Goal: Information Seeking & Learning: Compare options

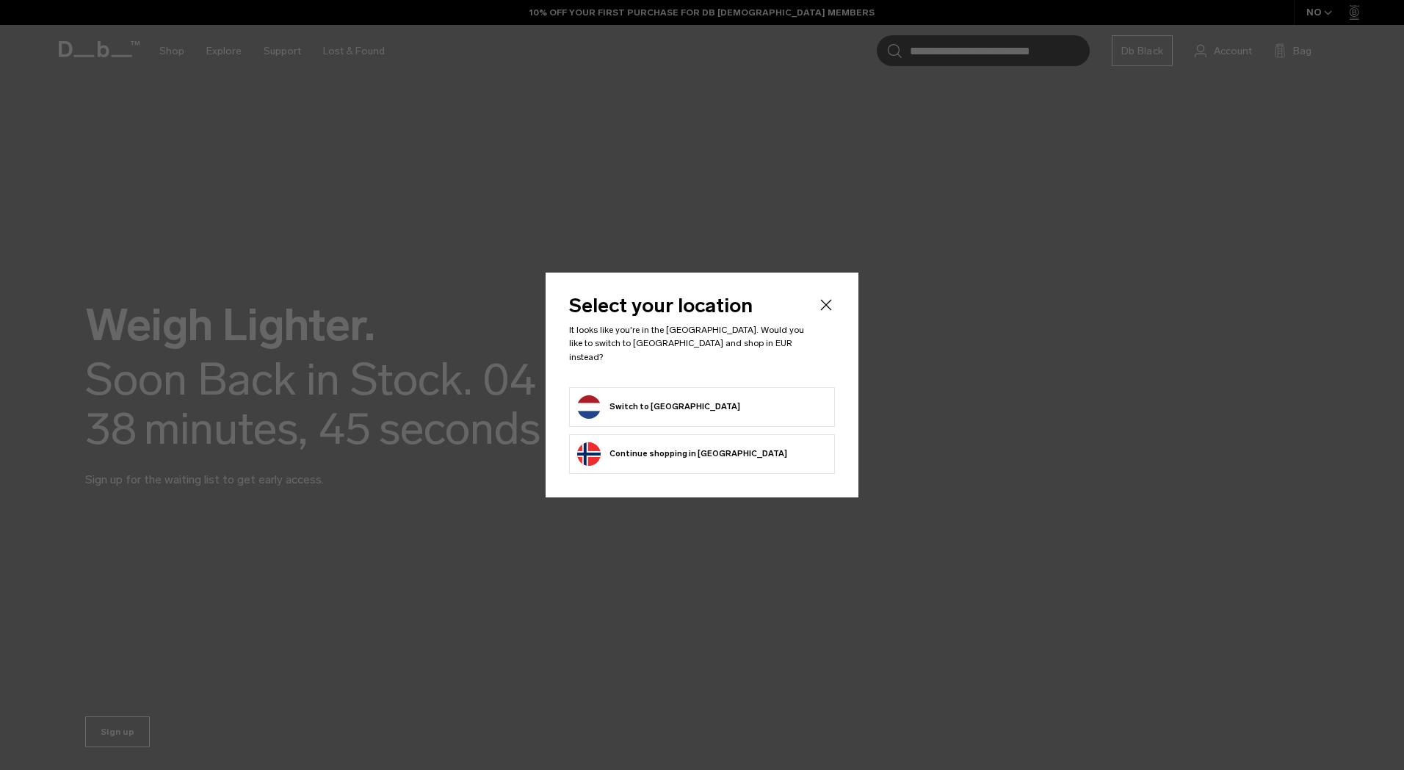
click at [695, 402] on form "Switch to [GEOGRAPHIC_DATA]" at bounding box center [702, 406] width 250 height 23
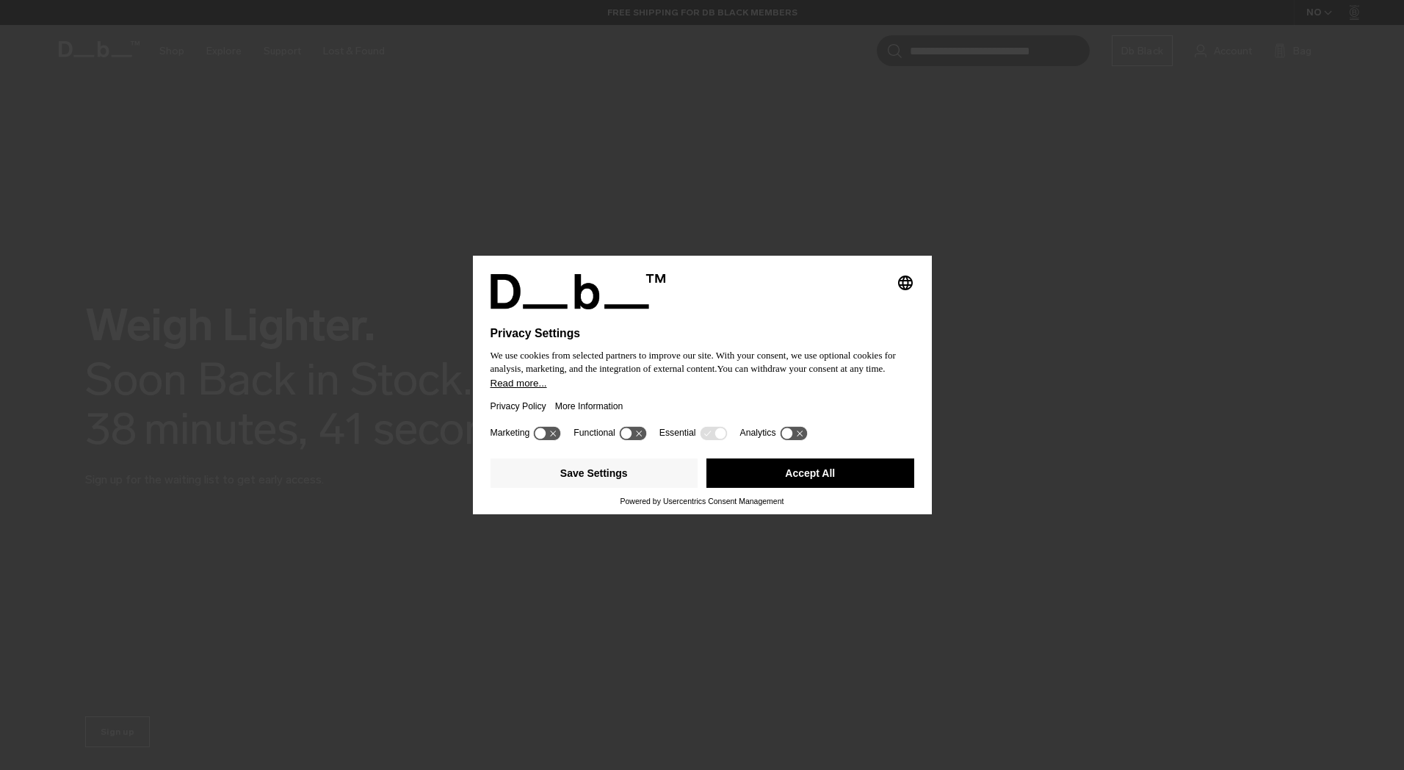
click at [761, 475] on button "Accept All" at bounding box center [810, 472] width 208 height 29
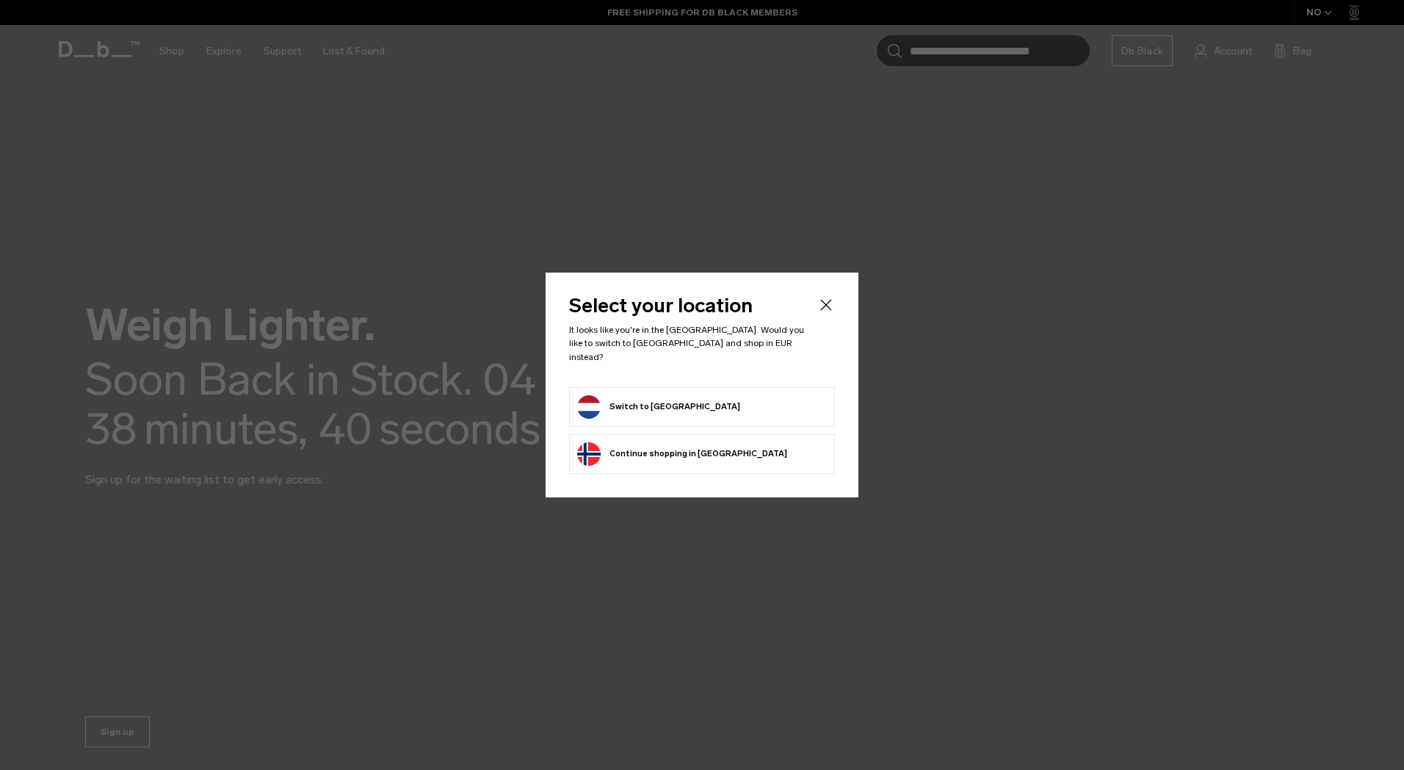
click at [726, 396] on form "Switch to [GEOGRAPHIC_DATA]" at bounding box center [702, 406] width 250 height 23
click at [822, 312] on icon "Close" at bounding box center [826, 305] width 18 height 18
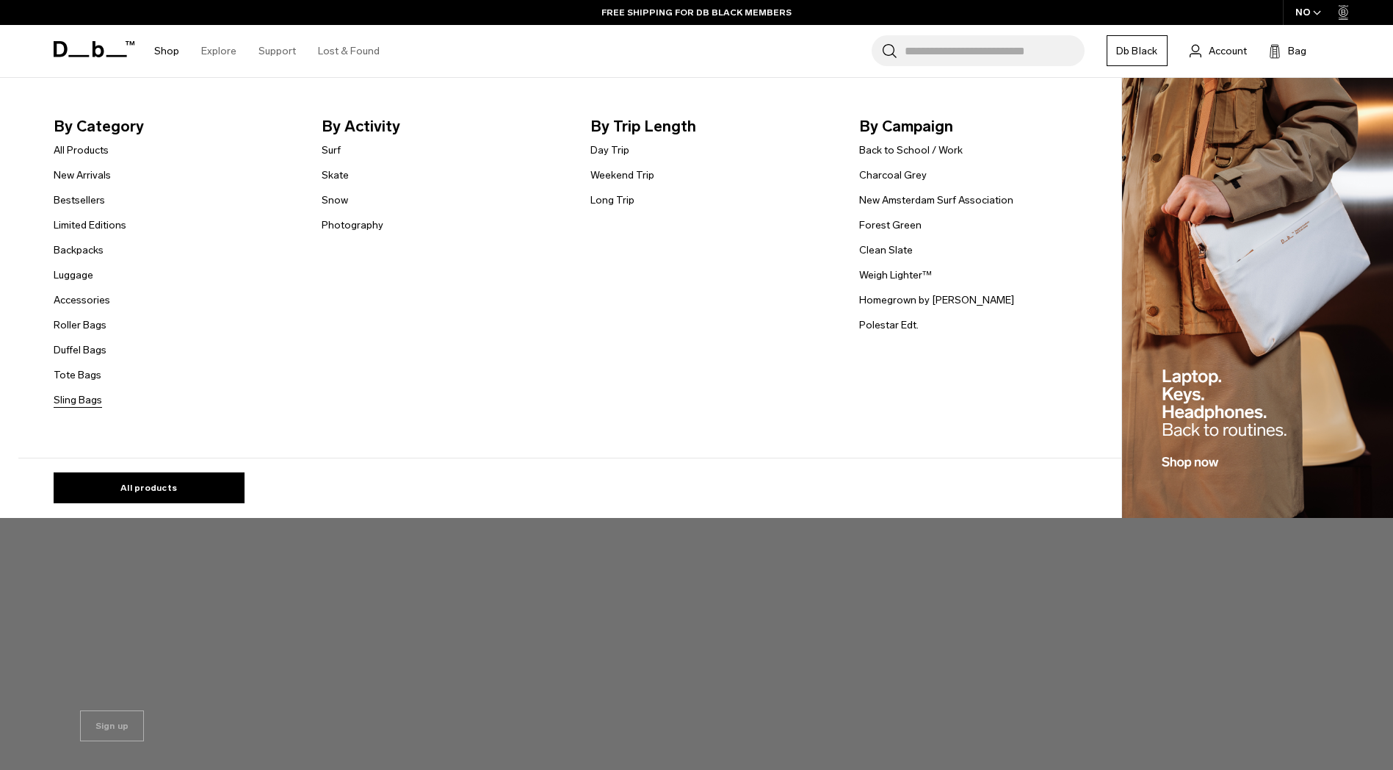
click at [98, 405] on link "Sling Bags" at bounding box center [78, 399] width 48 height 15
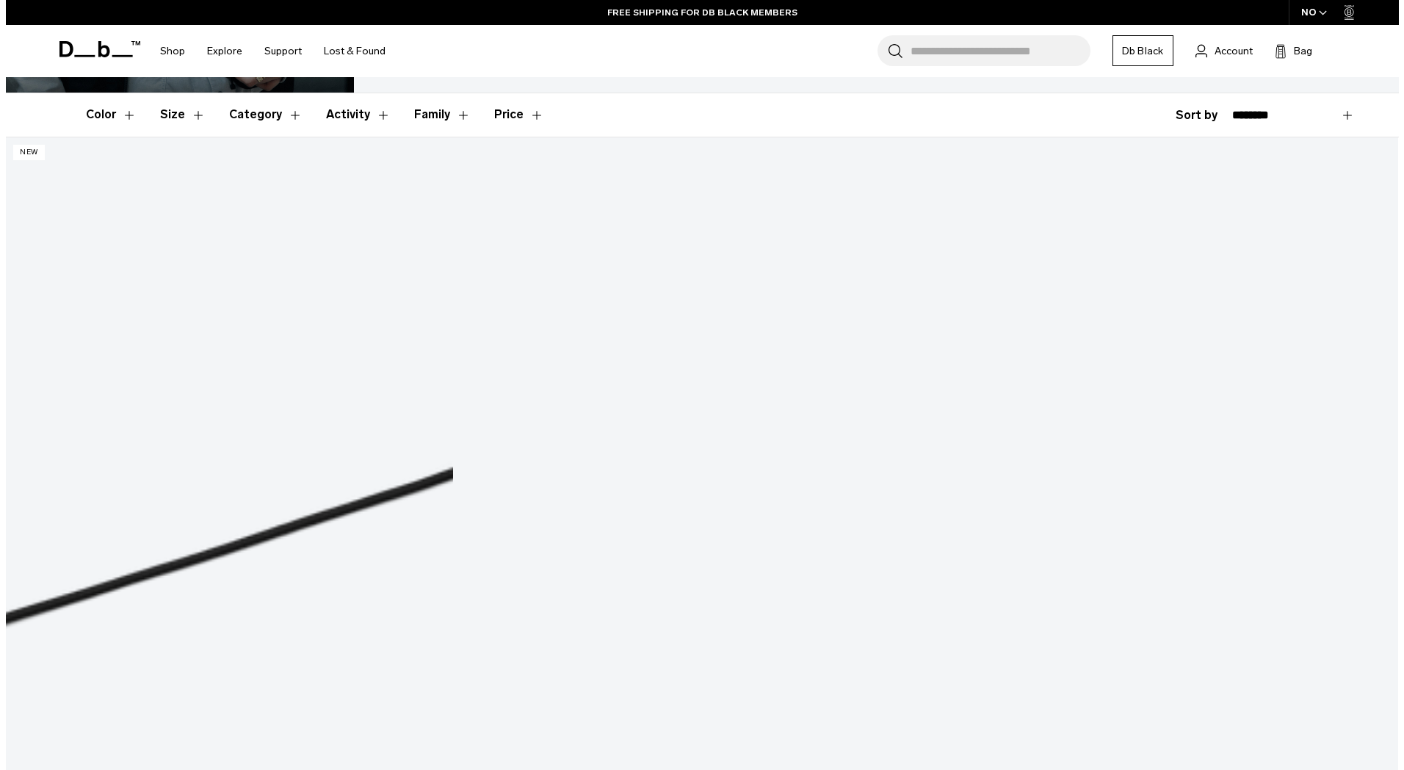
scroll to position [73, 0]
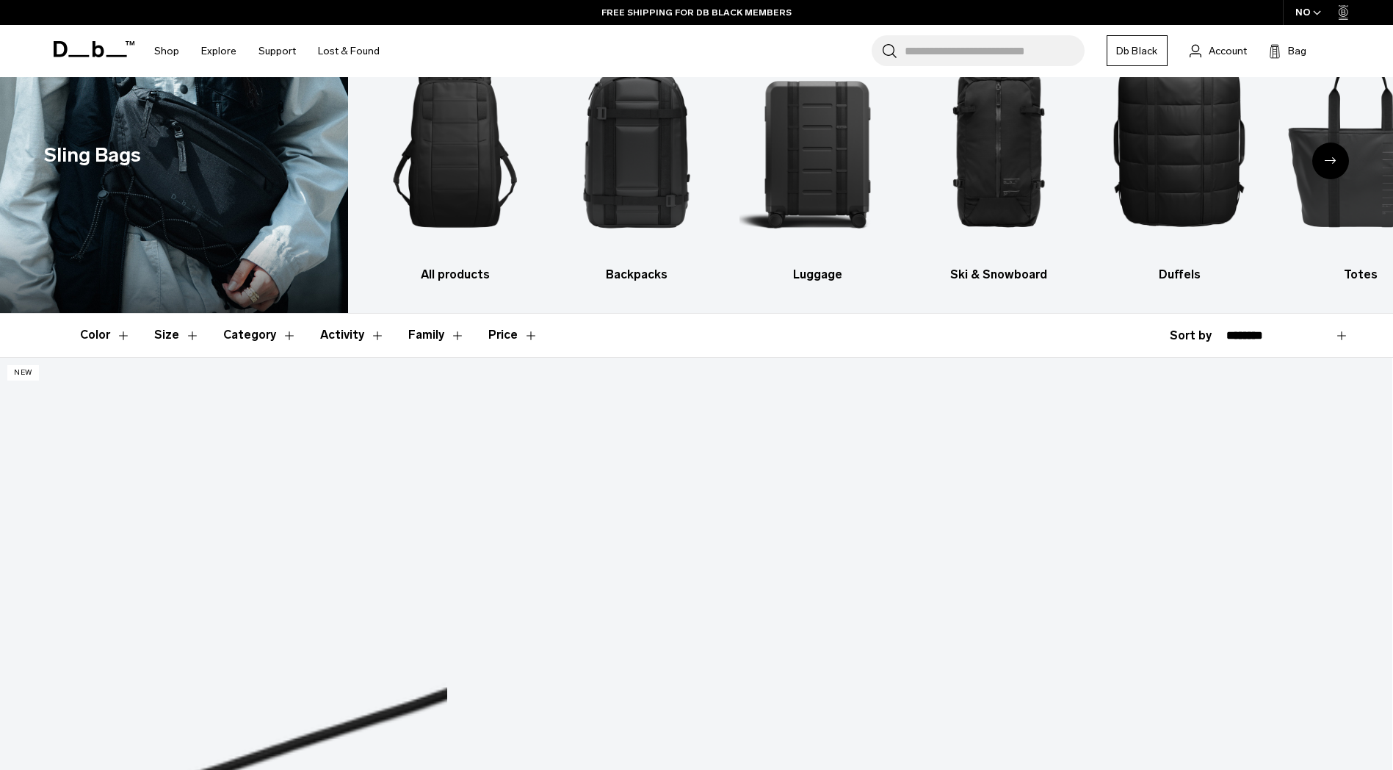
click at [1316, 4] on div "NO" at bounding box center [1308, 12] width 51 height 25
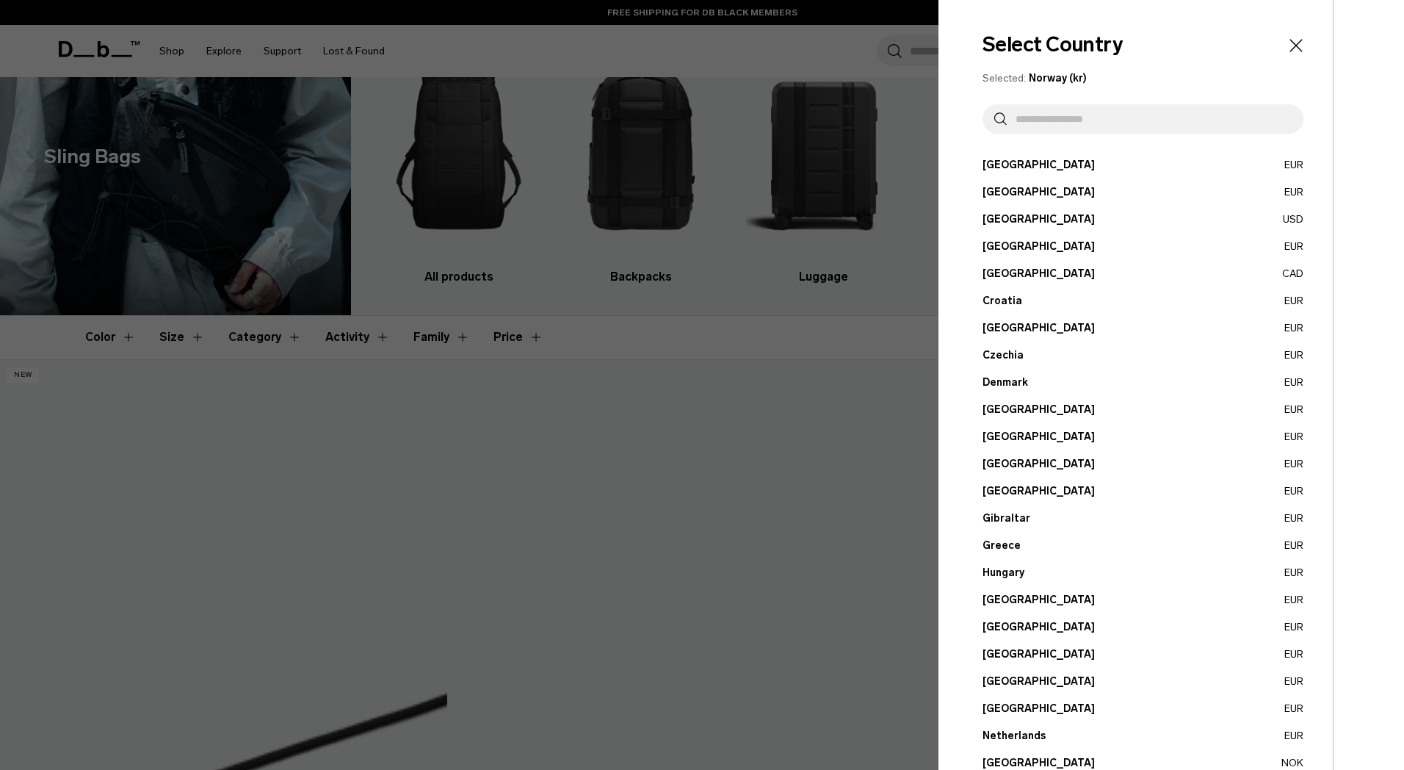
click at [1109, 124] on input "text" at bounding box center [1149, 118] width 285 height 29
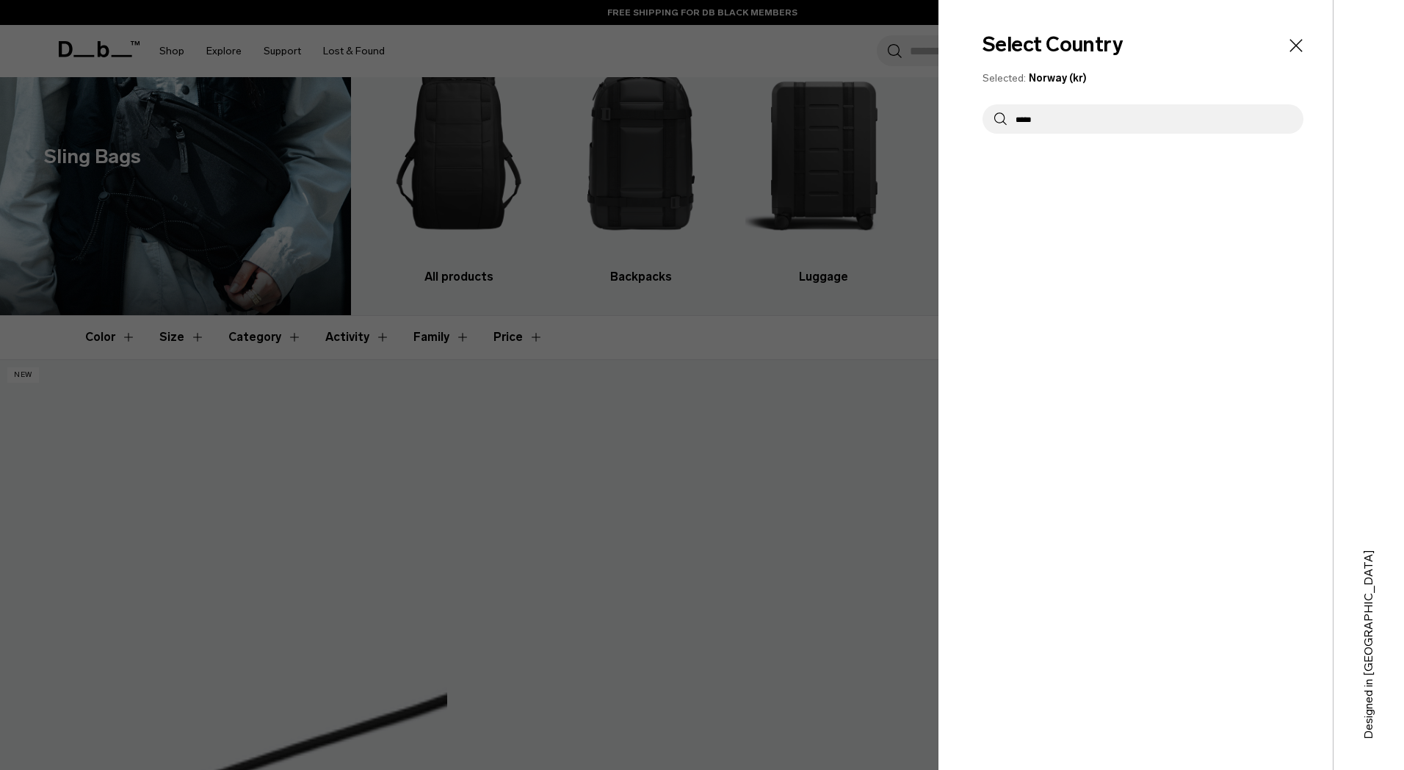
click at [1082, 118] on input "*****" at bounding box center [1149, 118] width 285 height 29
type input "******"
click at [1032, 154] on div "Select Country Selected: Norway (kr) ****** Austria EUR Belgium EUR Brazil USD" at bounding box center [1135, 385] width 394 height 770
click at [1032, 158] on button "Netherlands EUR" at bounding box center [1143, 164] width 321 height 15
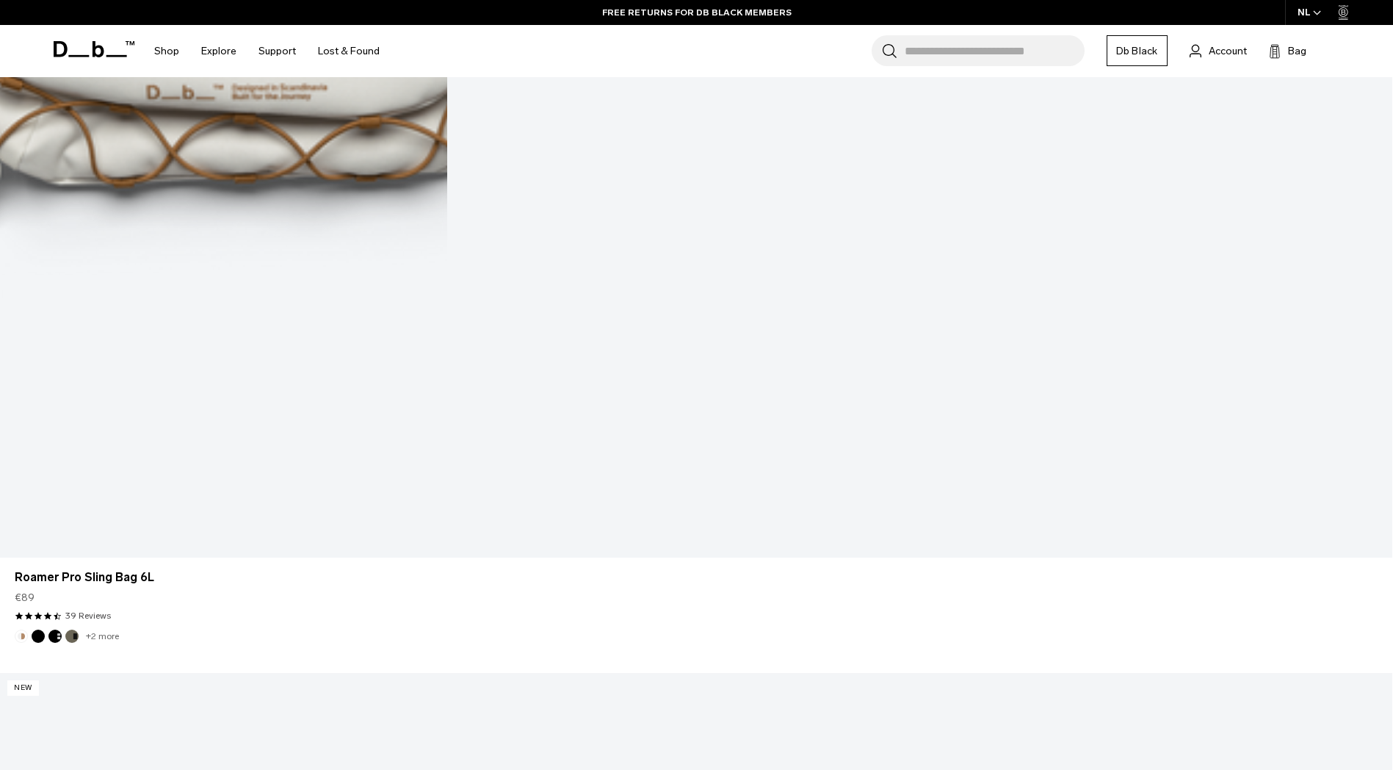
scroll to position [2849, 0]
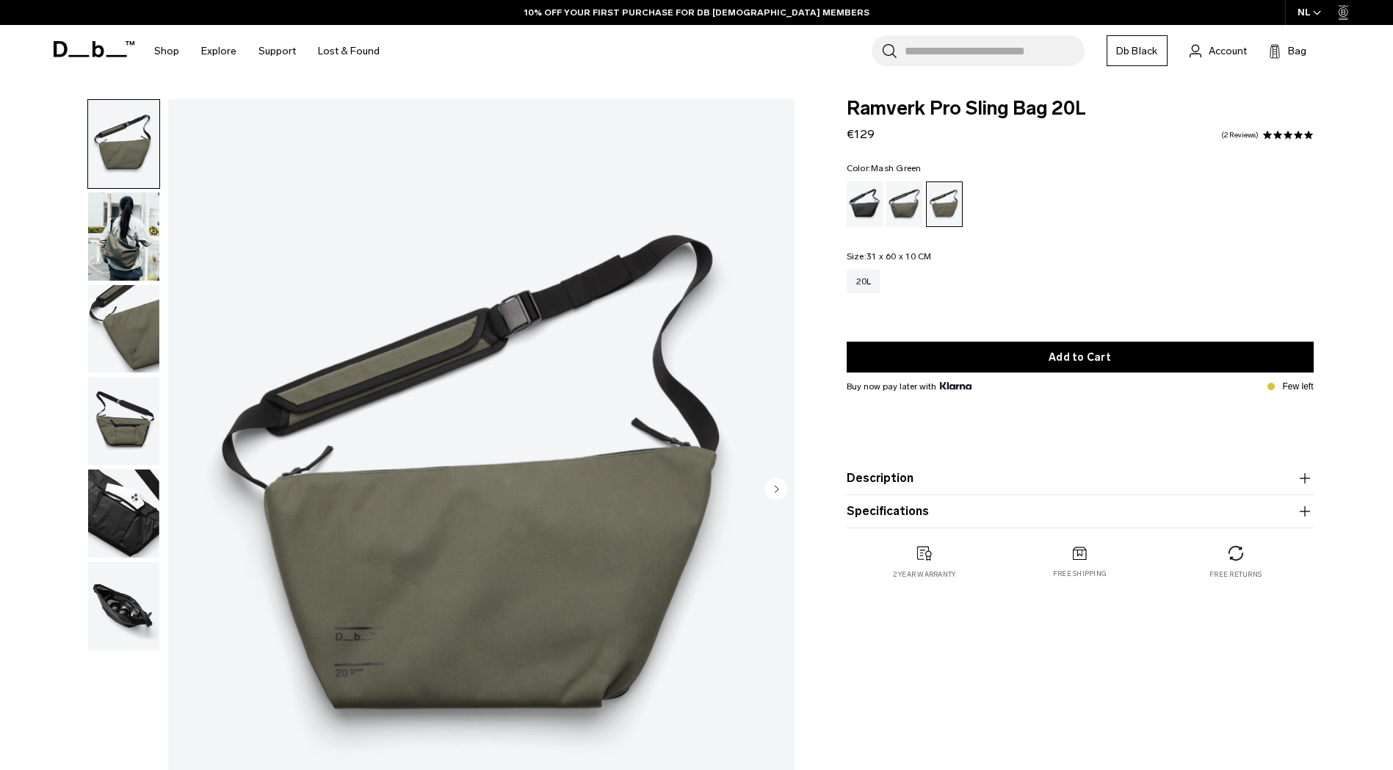
click at [776, 491] on icon "Next slide" at bounding box center [777, 488] width 4 height 7
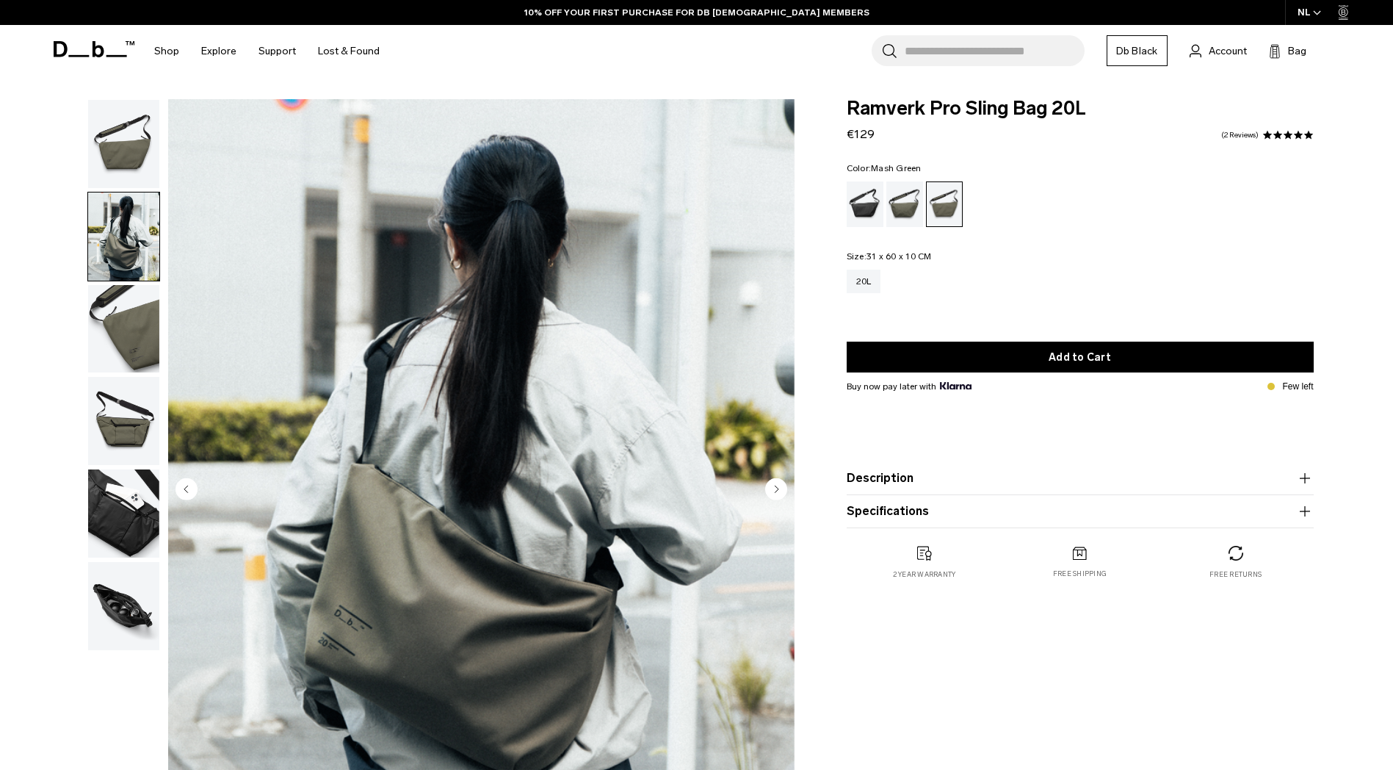
click at [776, 491] on icon "Next slide" at bounding box center [777, 488] width 4 height 7
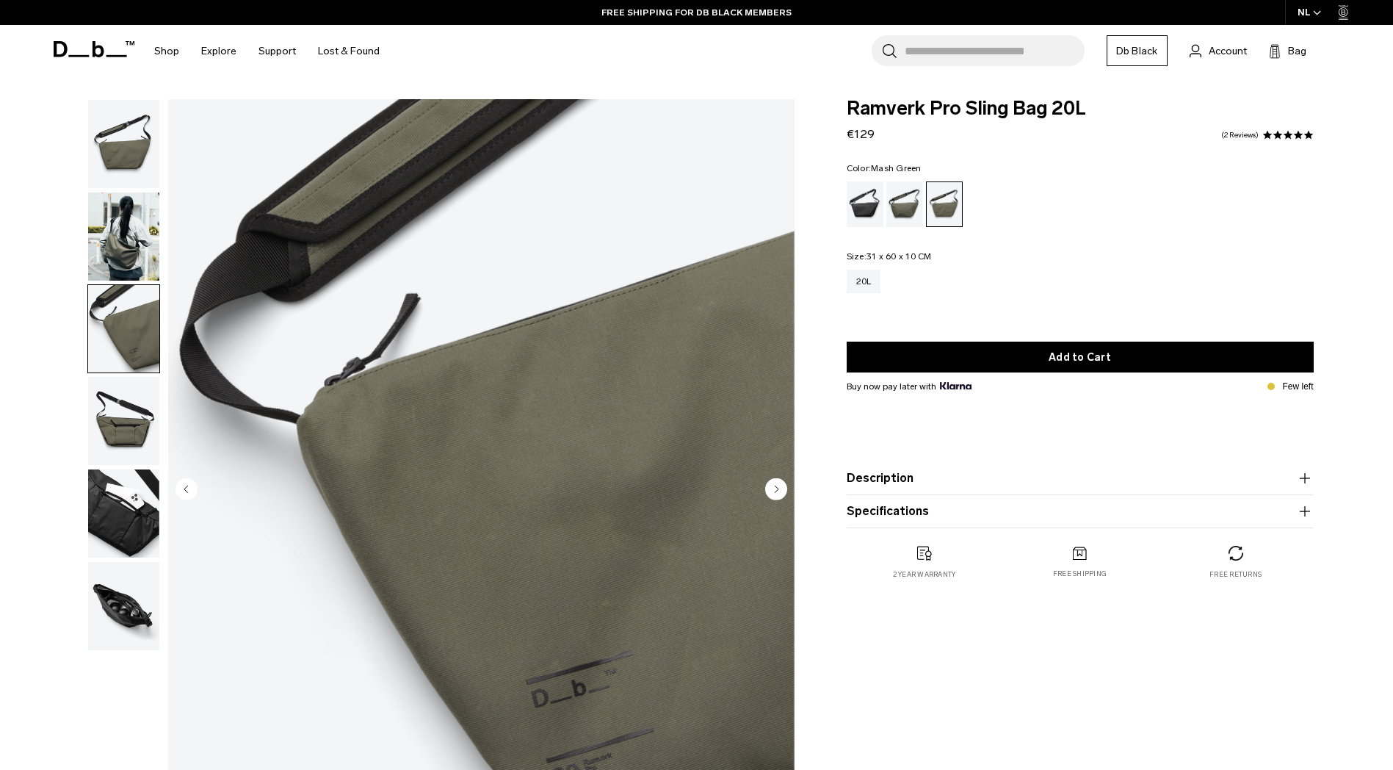
click at [776, 491] on icon "Next slide" at bounding box center [777, 488] width 4 height 7
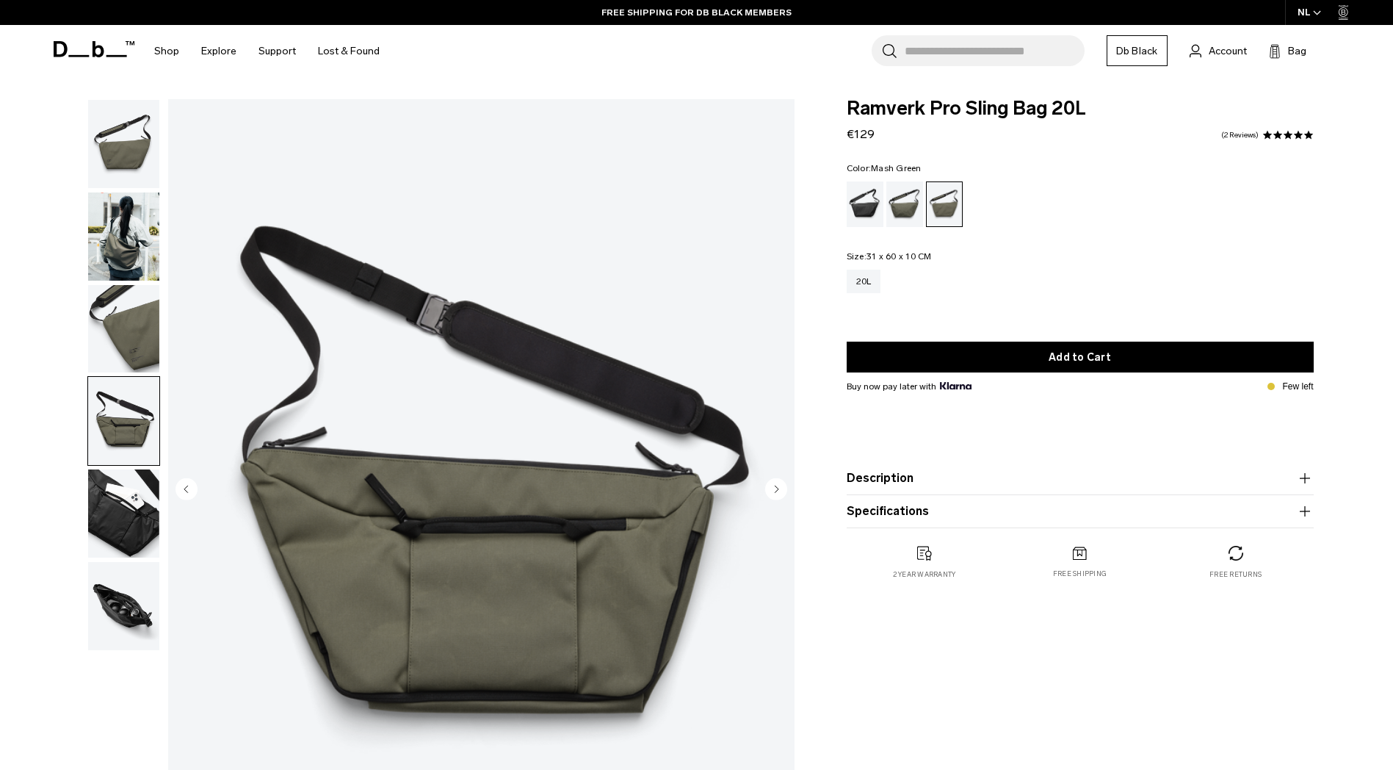
click at [776, 491] on icon "Next slide" at bounding box center [777, 488] width 4 height 7
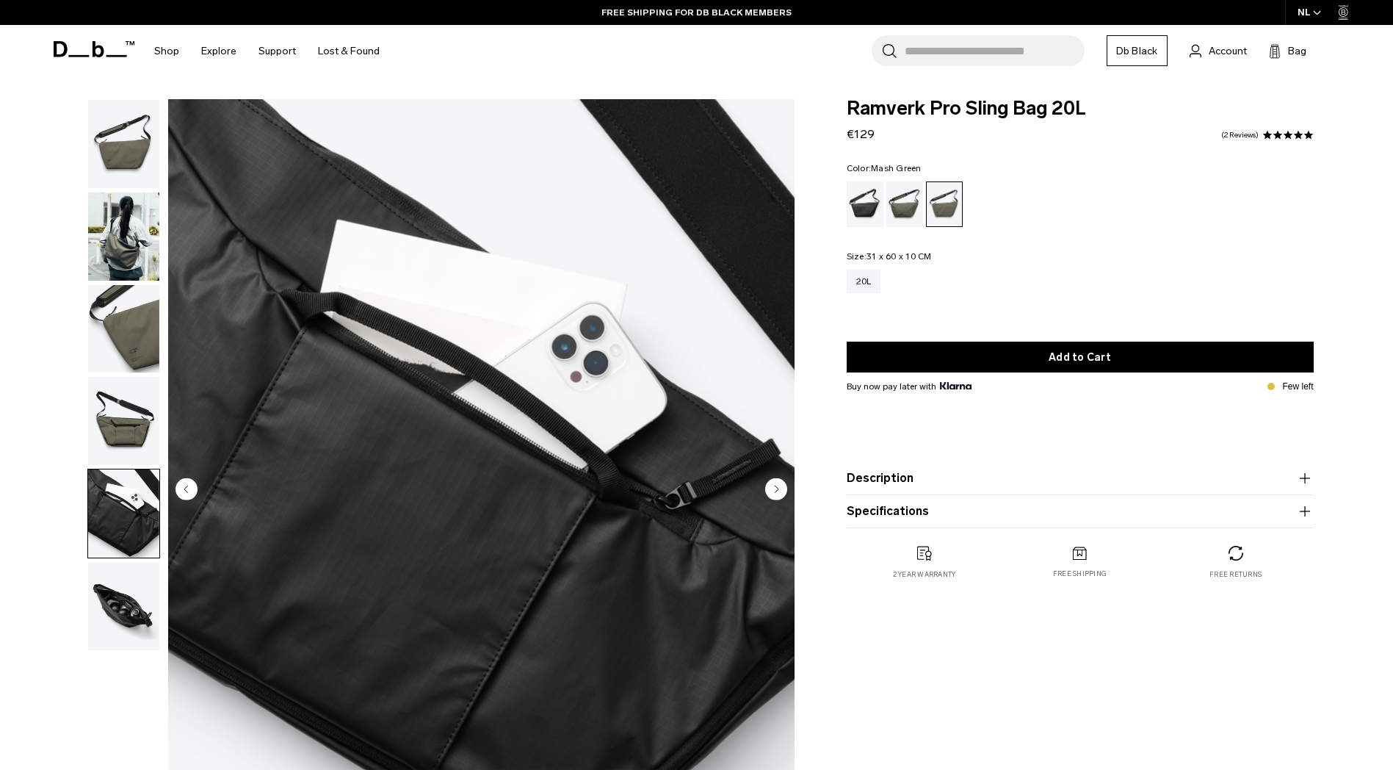
click at [776, 491] on icon "Next slide" at bounding box center [777, 488] width 4 height 7
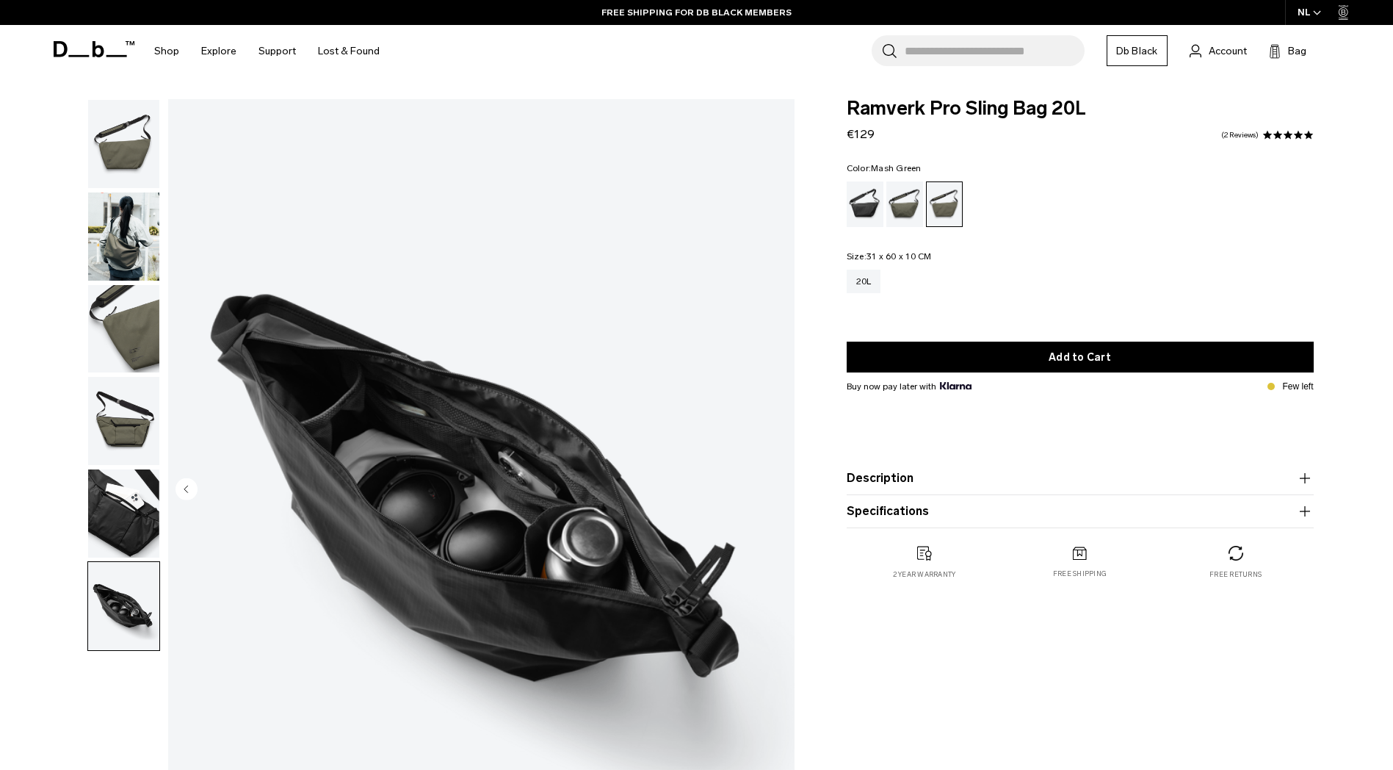
click at [776, 491] on img "6 / 6" at bounding box center [481, 490] width 626 height 782
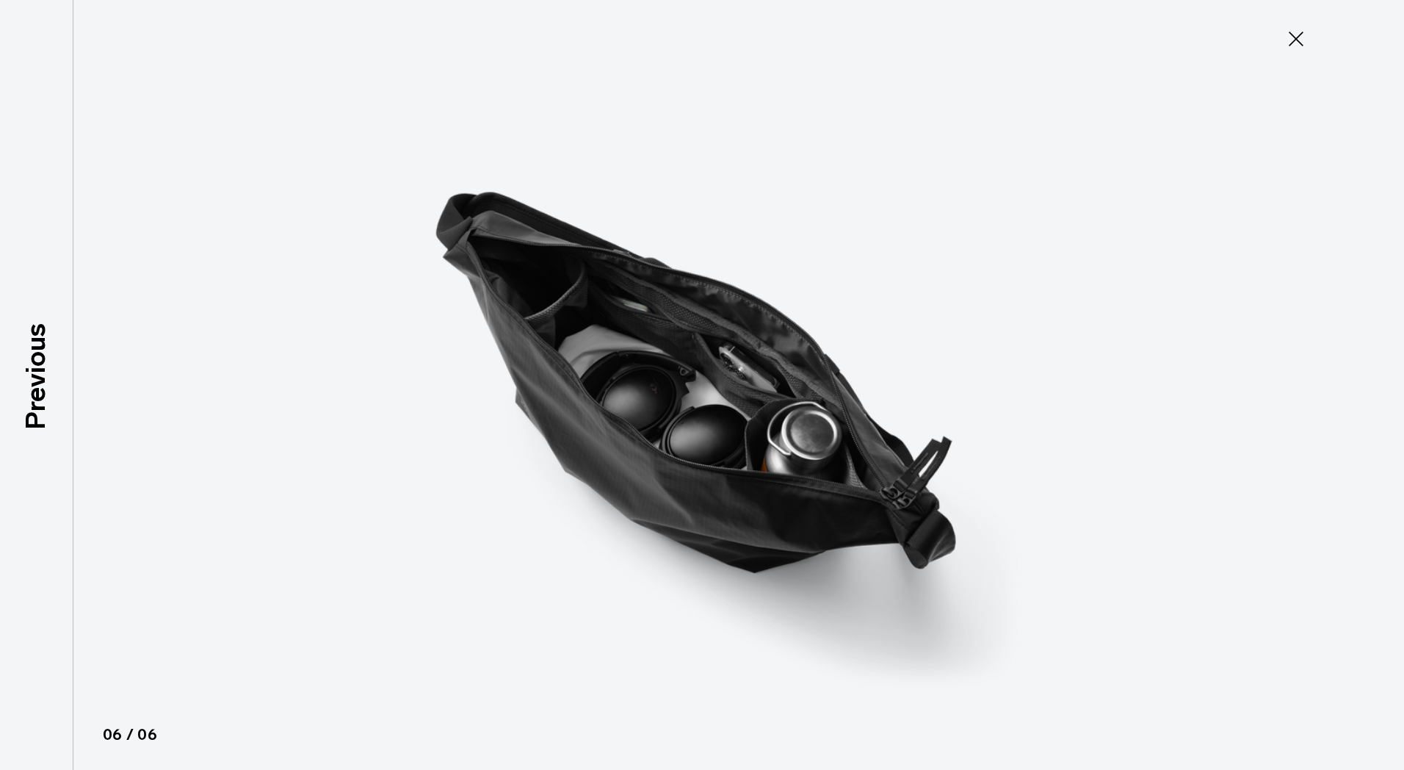
click at [1290, 40] on icon at bounding box center [1295, 38] width 23 height 23
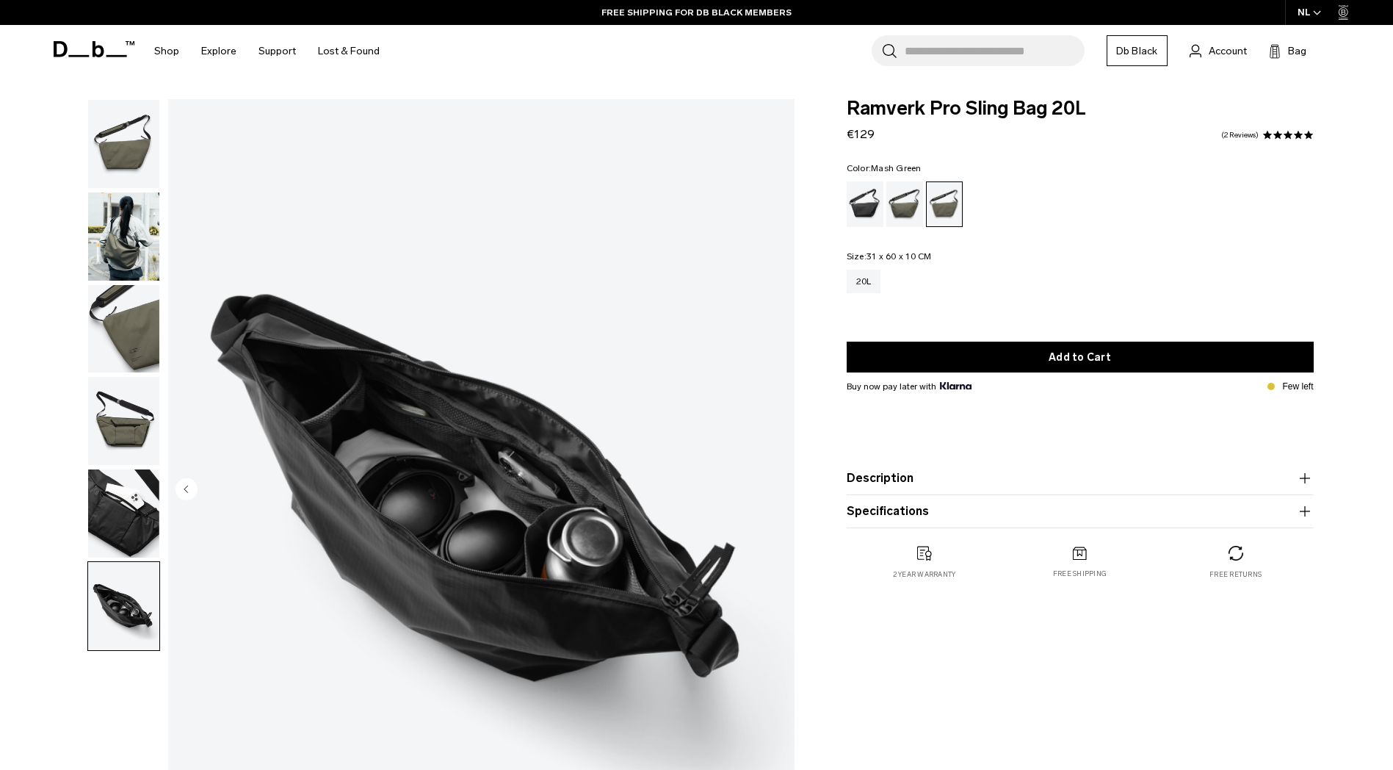
click at [926, 479] on button "Description" at bounding box center [1080, 478] width 467 height 18
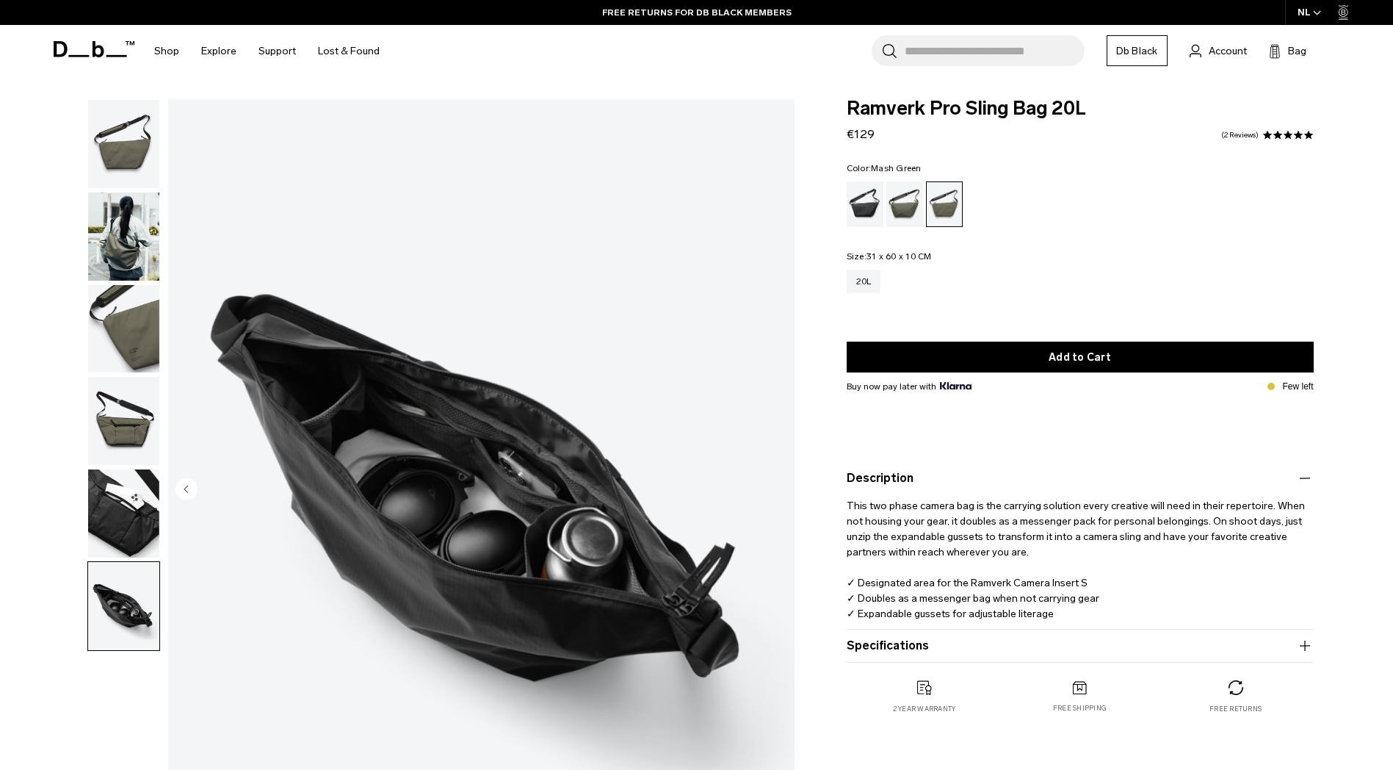
click at [926, 479] on button "Description" at bounding box center [1080, 478] width 467 height 18
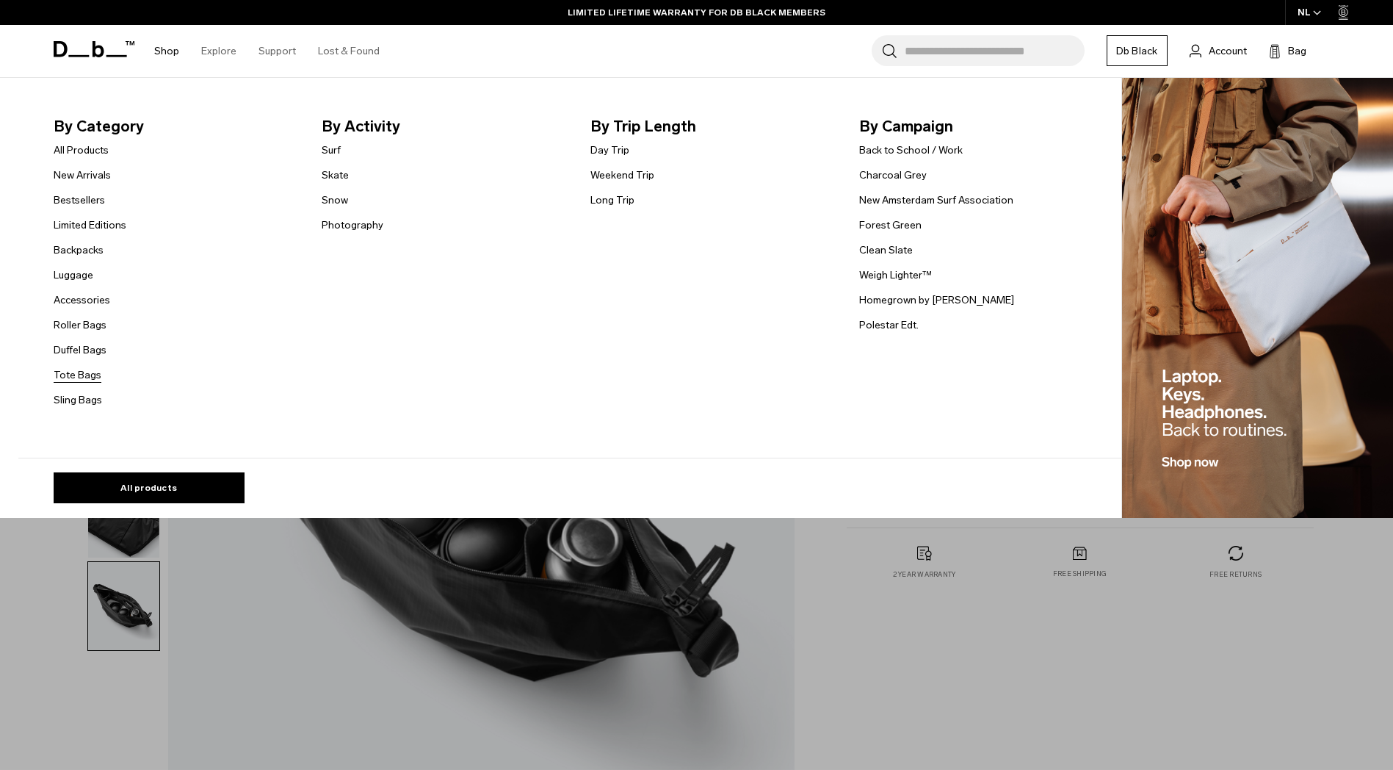
click at [88, 375] on link "Tote Bags" at bounding box center [78, 374] width 48 height 15
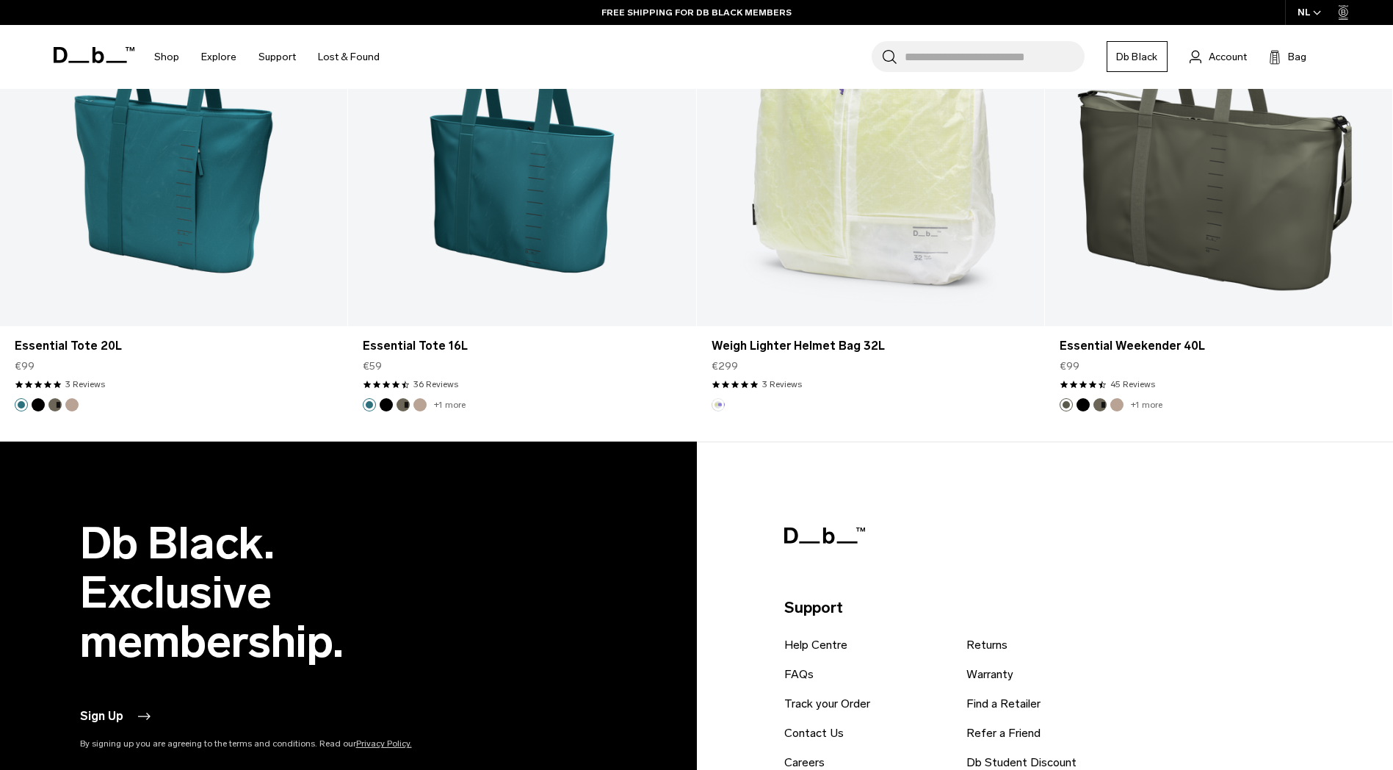
scroll to position [2423, 0]
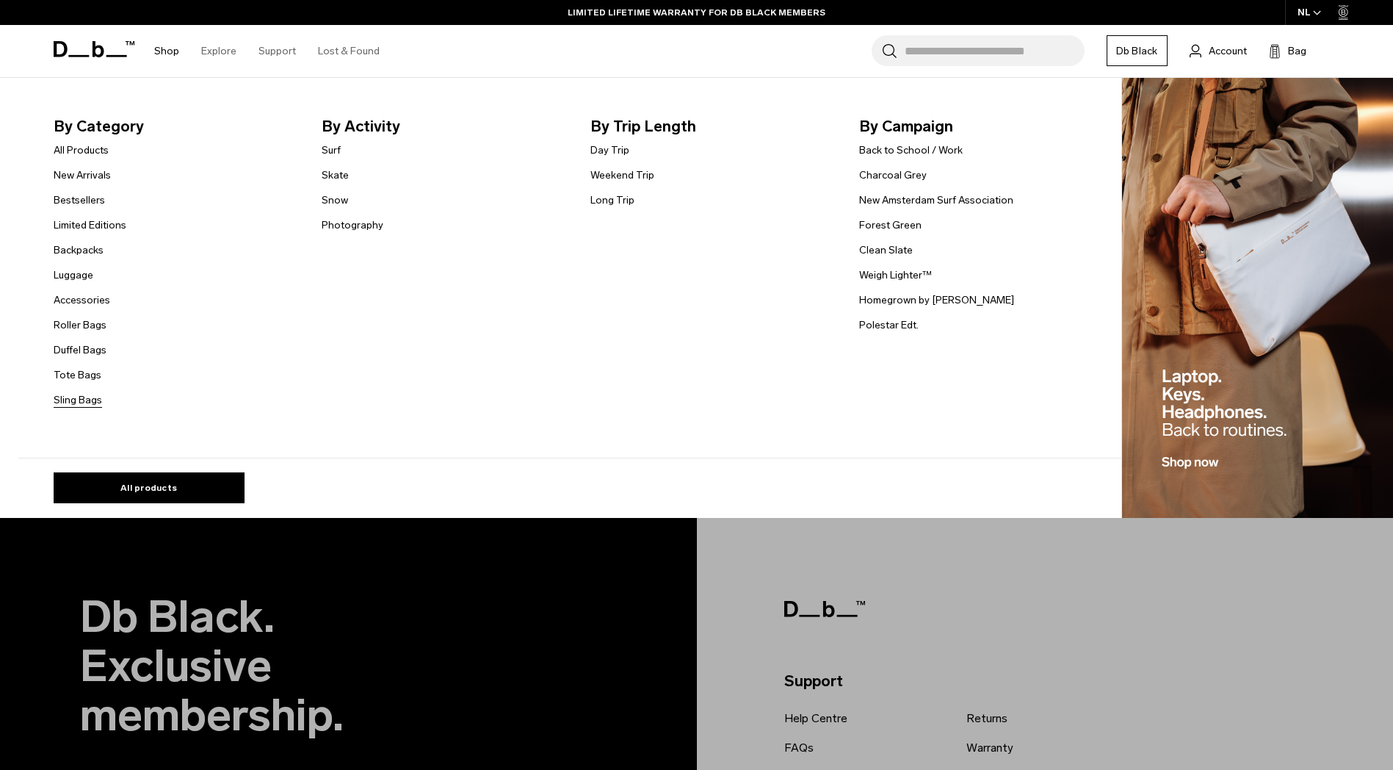
click at [85, 399] on link "Sling Bags" at bounding box center [78, 399] width 48 height 15
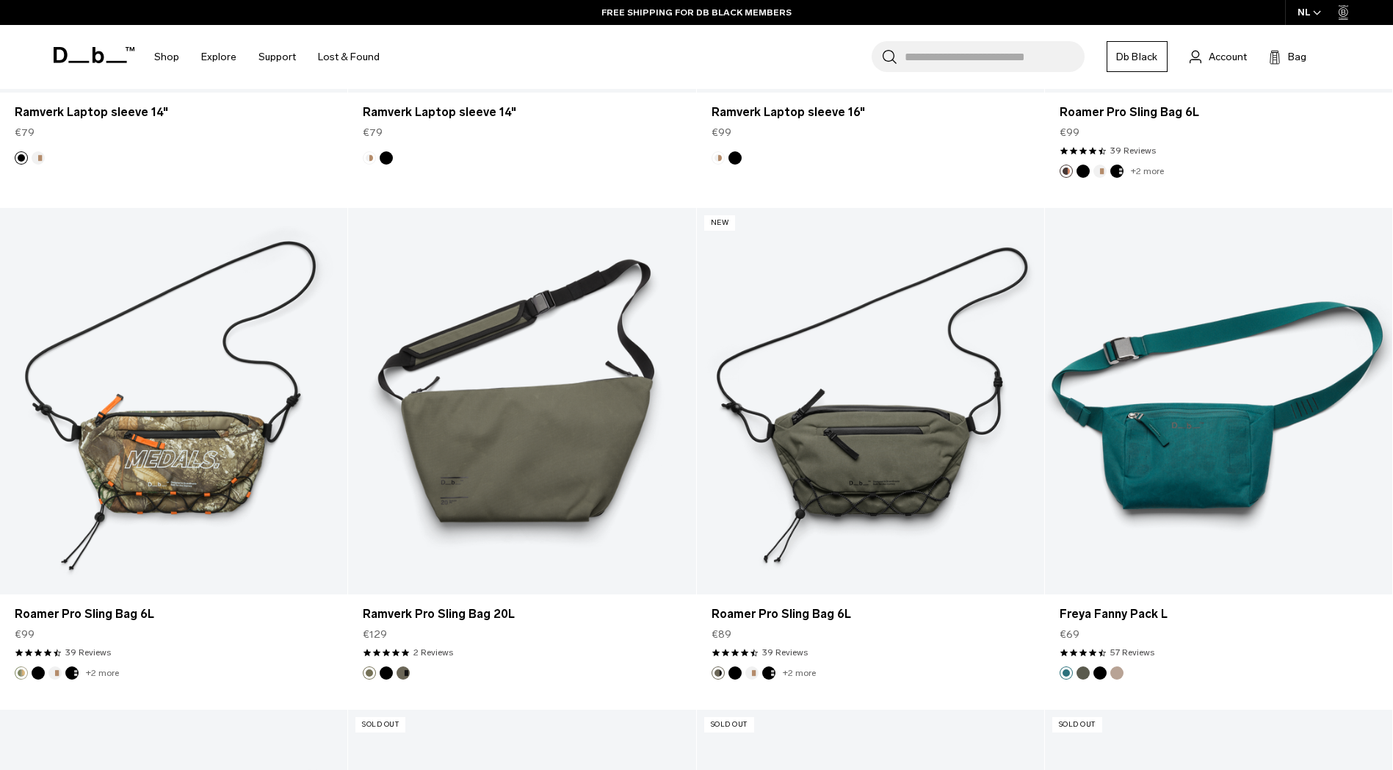
scroll to position [3014, 0]
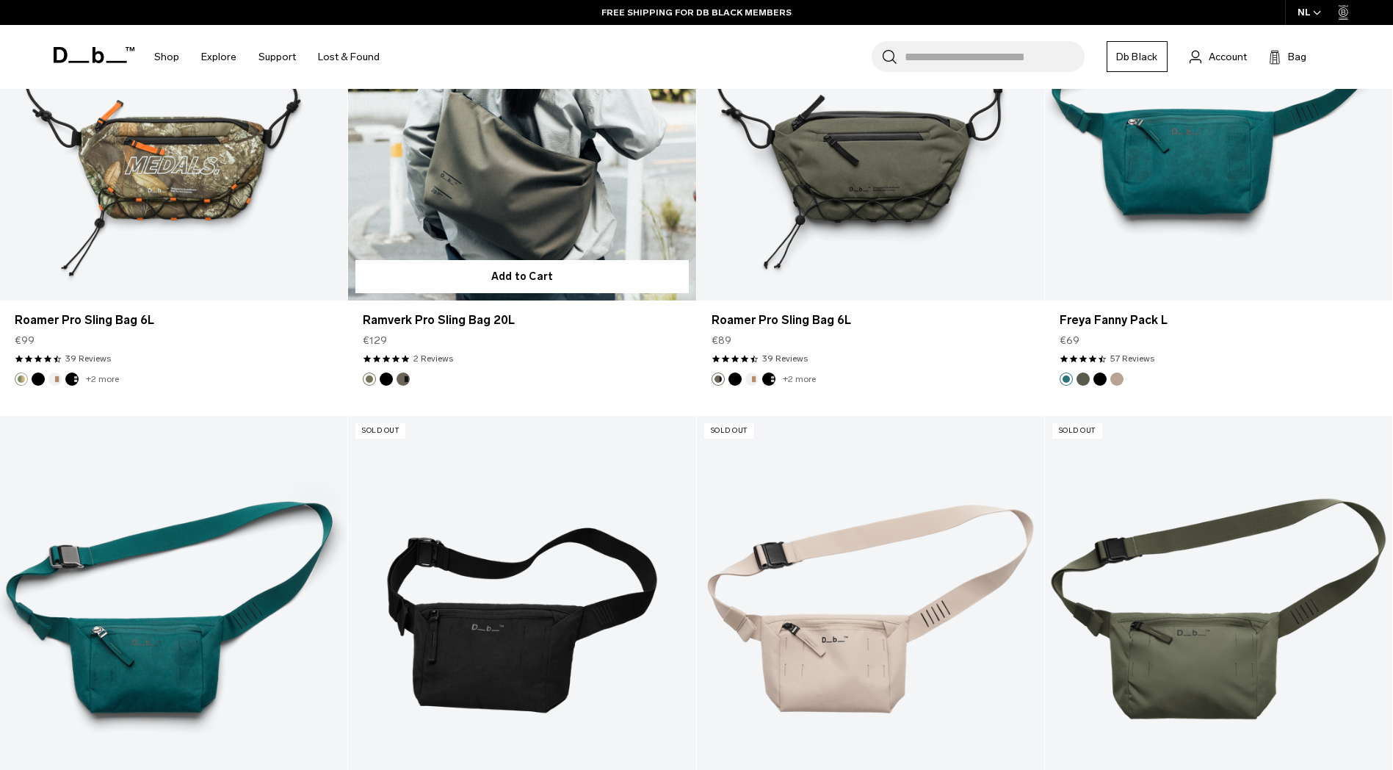
click at [551, 178] on link "Ramverk Pro Sling Bag 20L" at bounding box center [521, 107] width 347 height 386
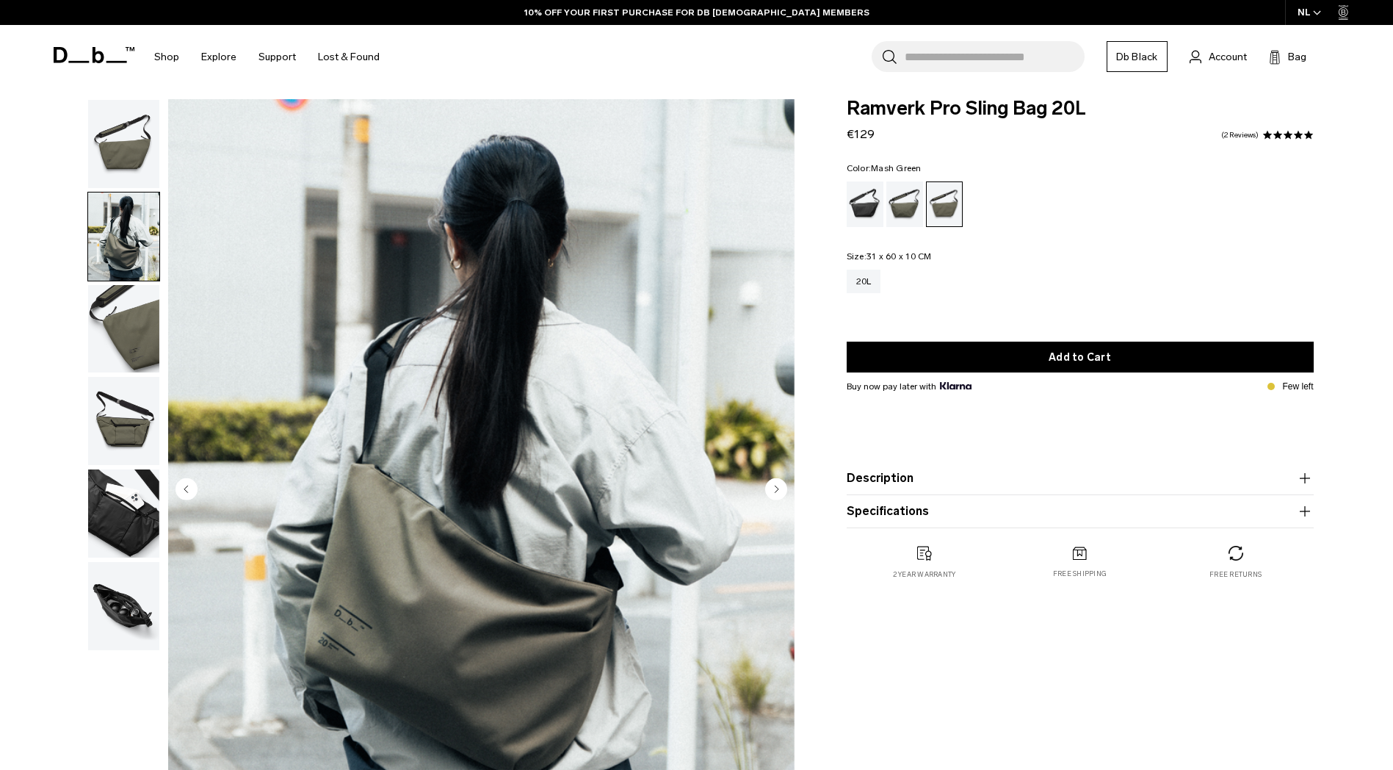
scroll to position [73, 0]
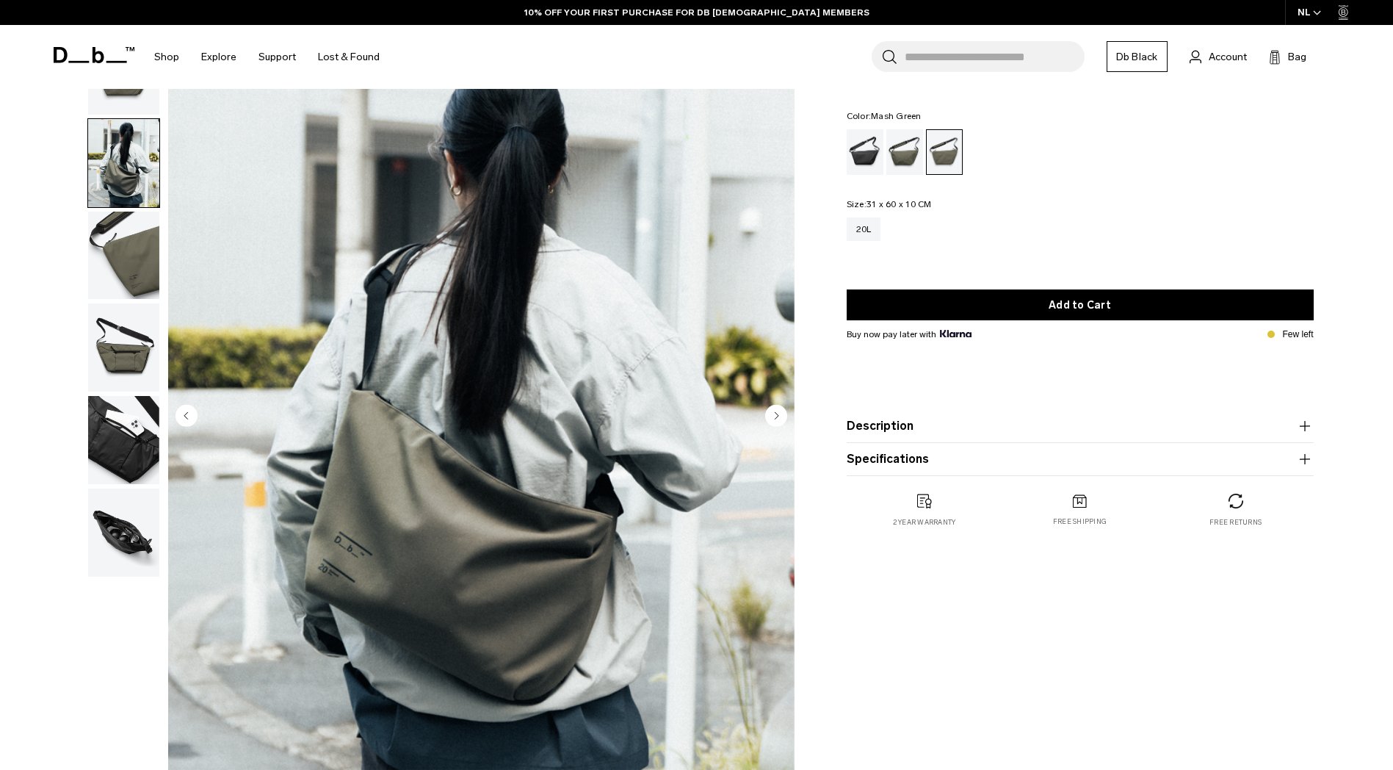
click at [772, 411] on circle "Next slide" at bounding box center [776, 415] width 22 height 22
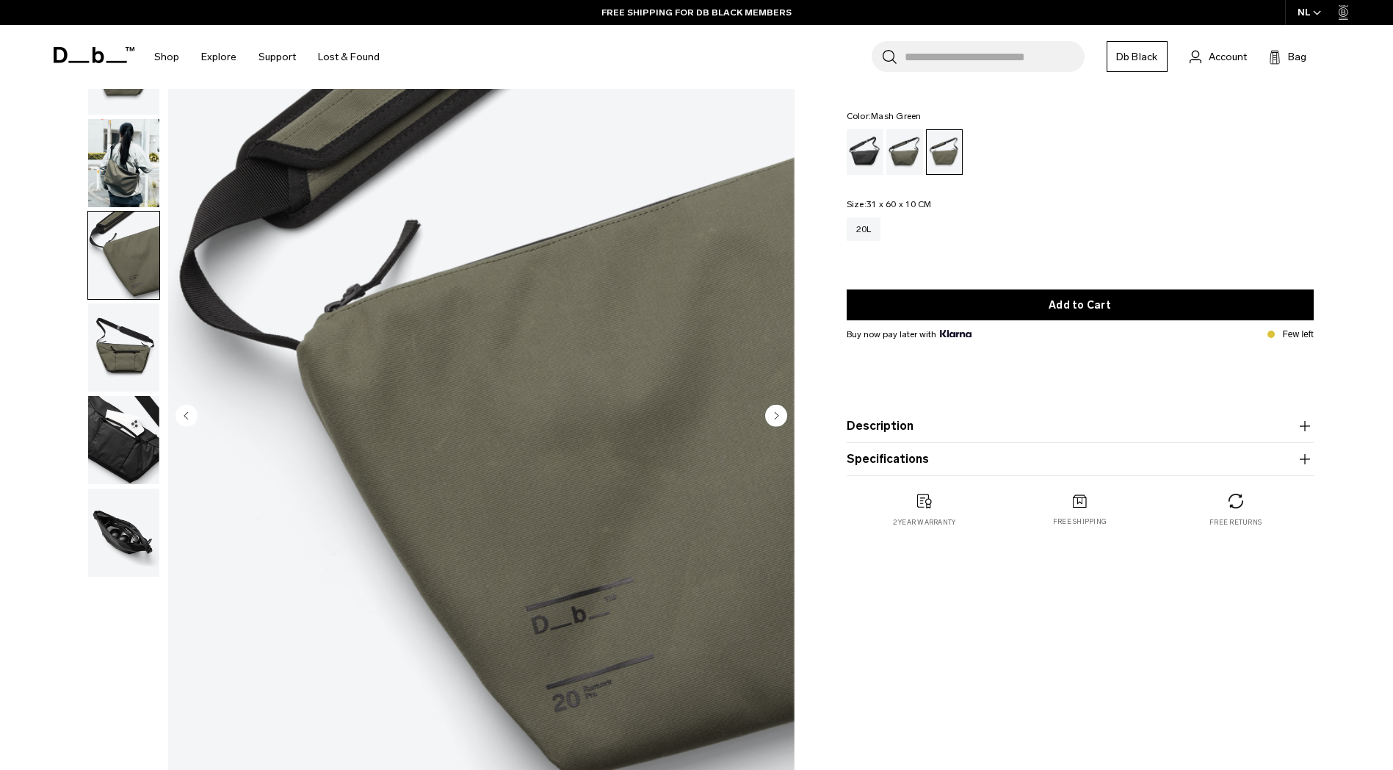
click at [772, 411] on circle "Next slide" at bounding box center [776, 415] width 22 height 22
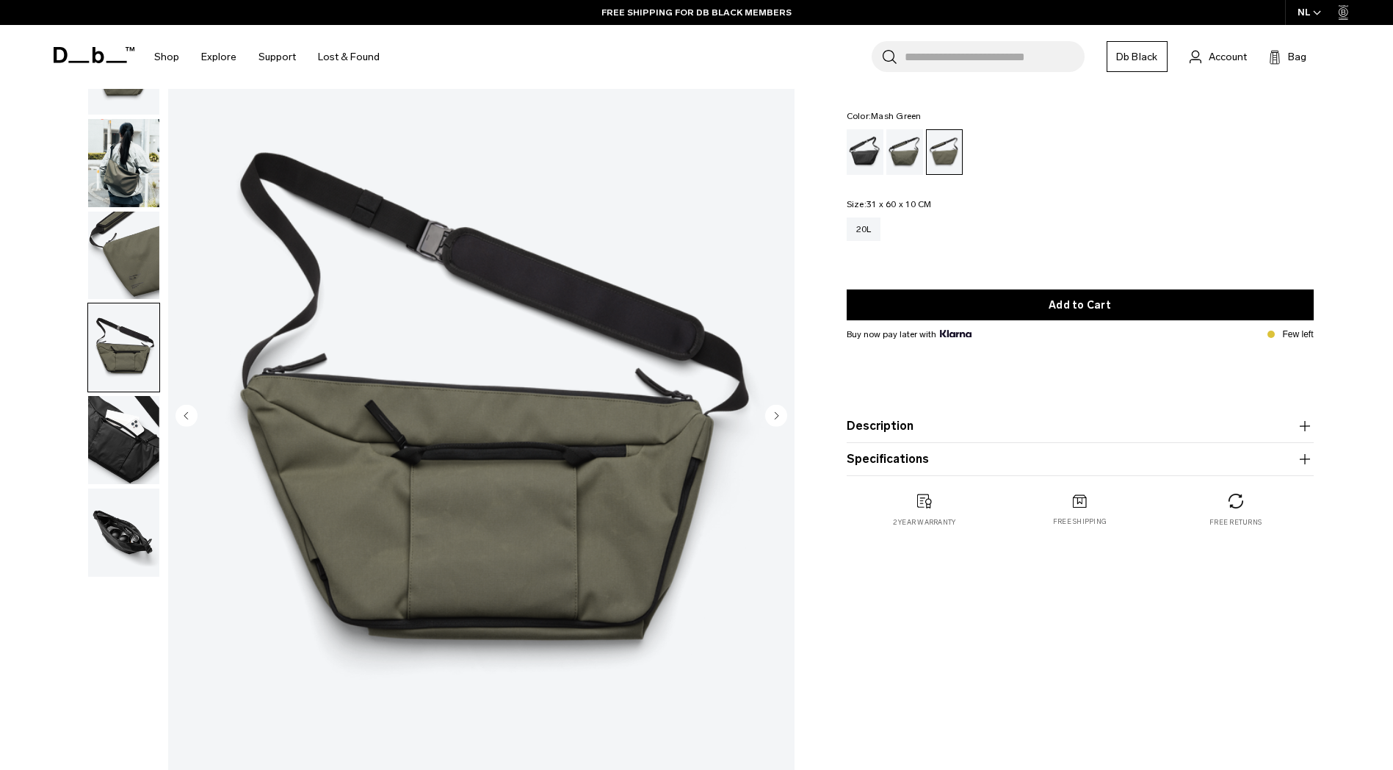
click at [772, 411] on circle "Next slide" at bounding box center [776, 415] width 22 height 22
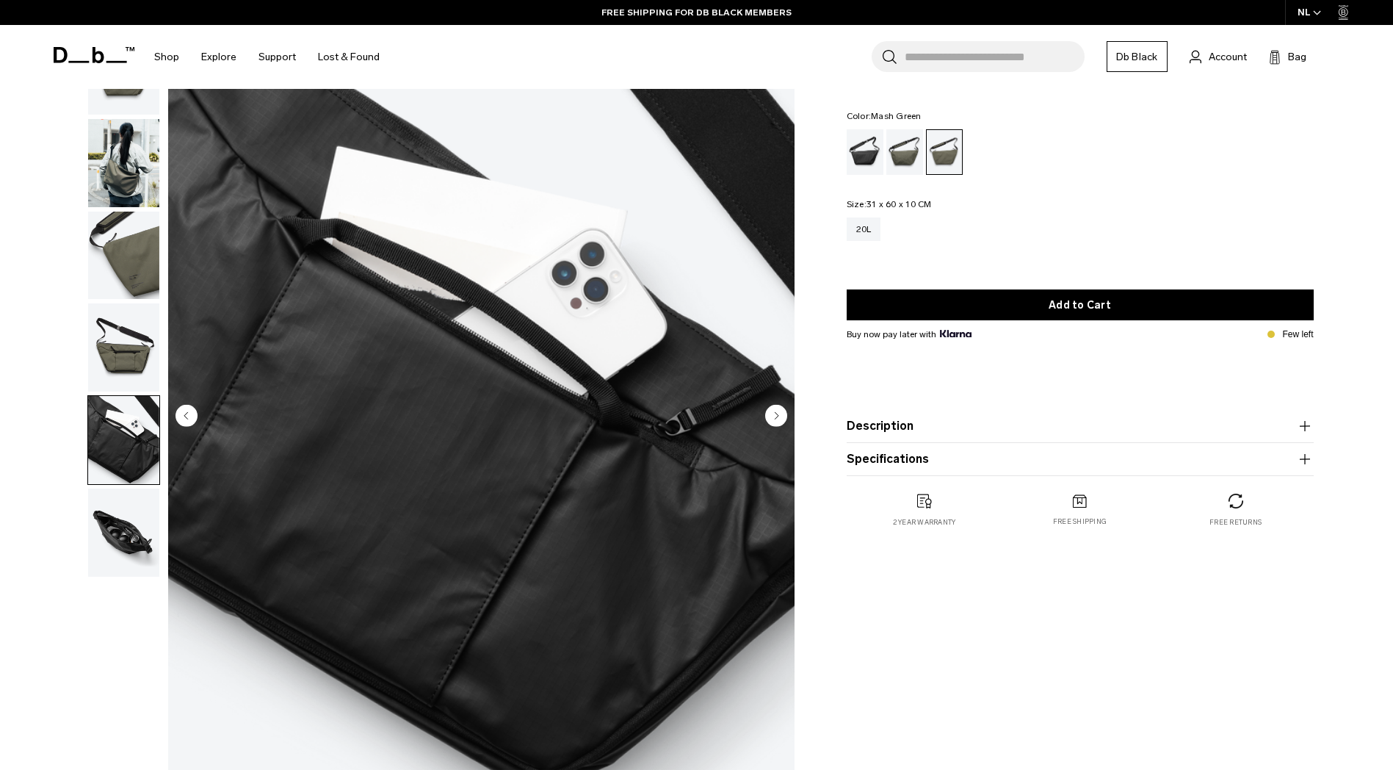
click at [772, 411] on circle "Next slide" at bounding box center [776, 415] width 22 height 22
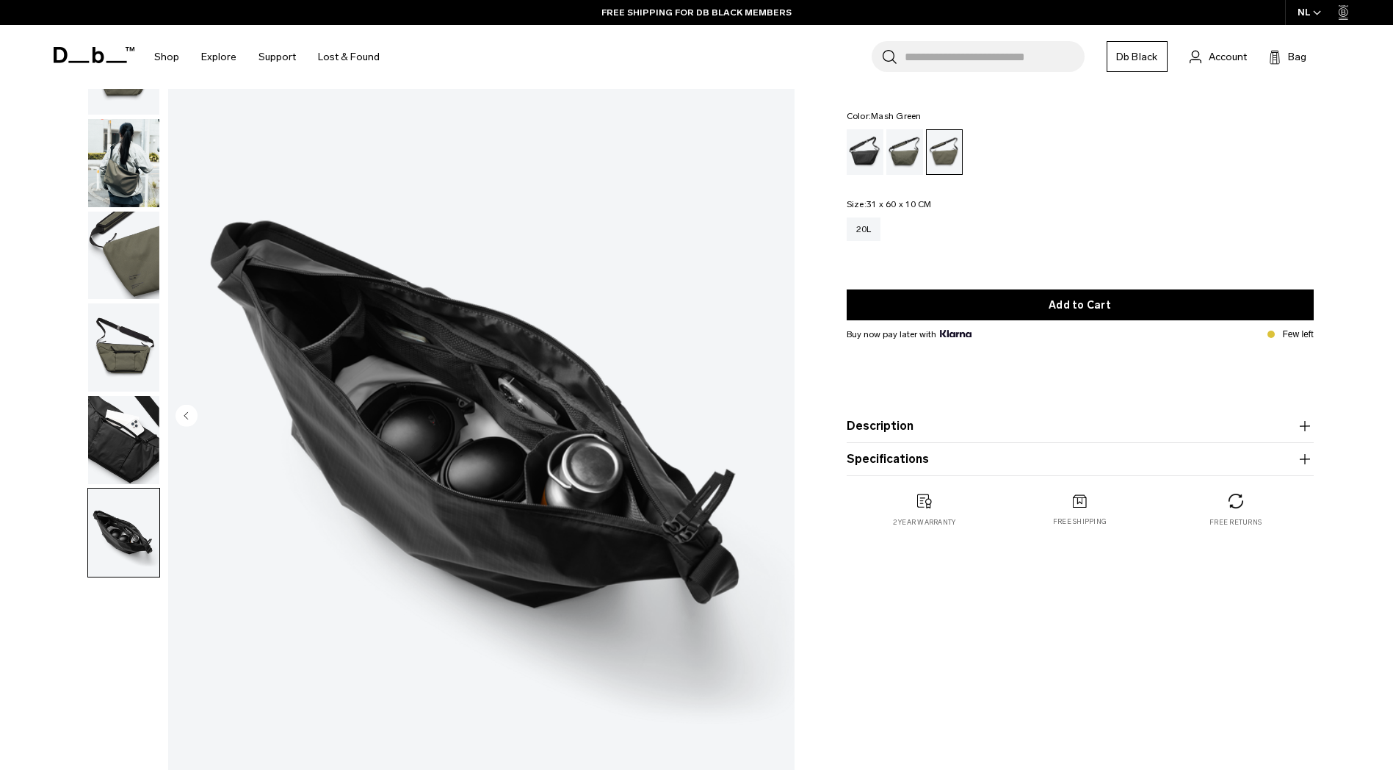
click at [772, 411] on img "6 / 6" at bounding box center [481, 417] width 626 height 782
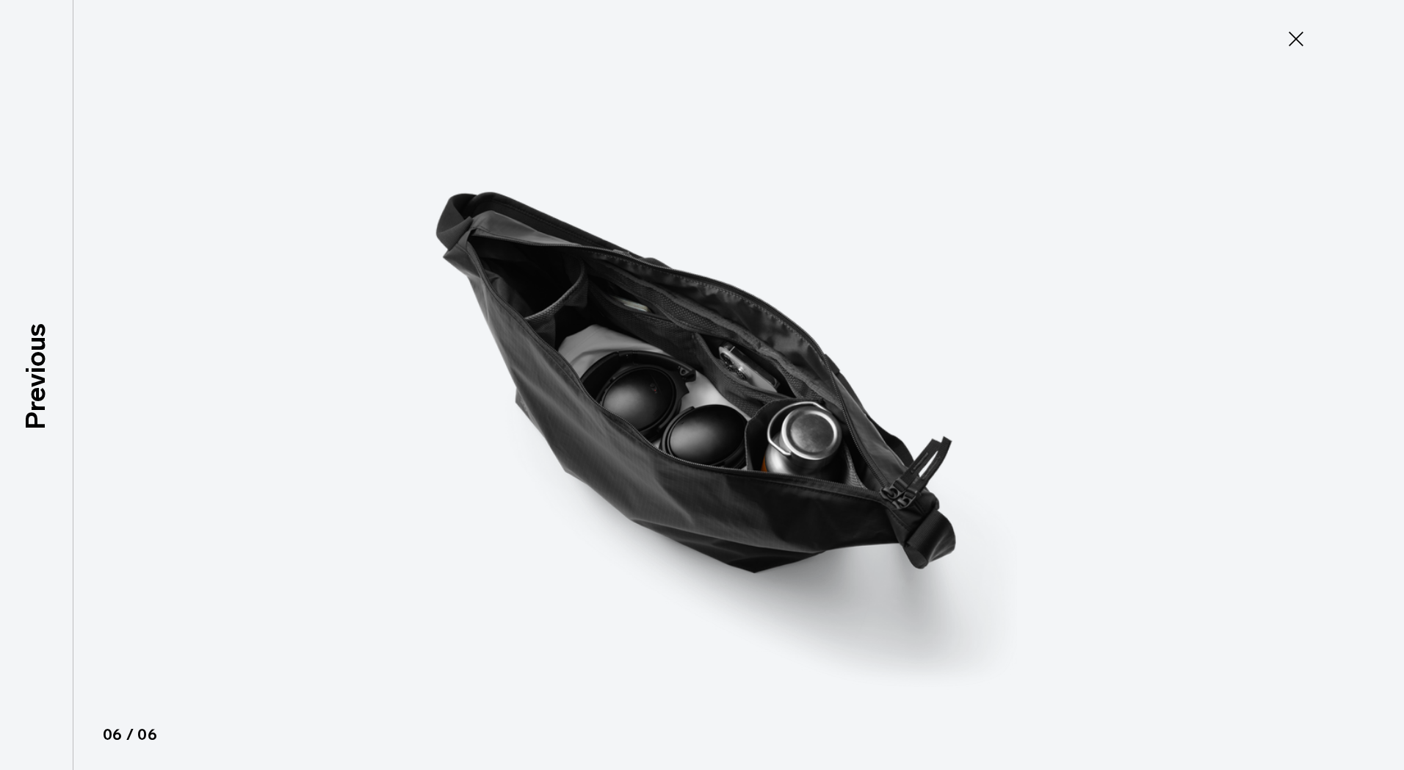
click at [1291, 48] on icon at bounding box center [1295, 38] width 23 height 23
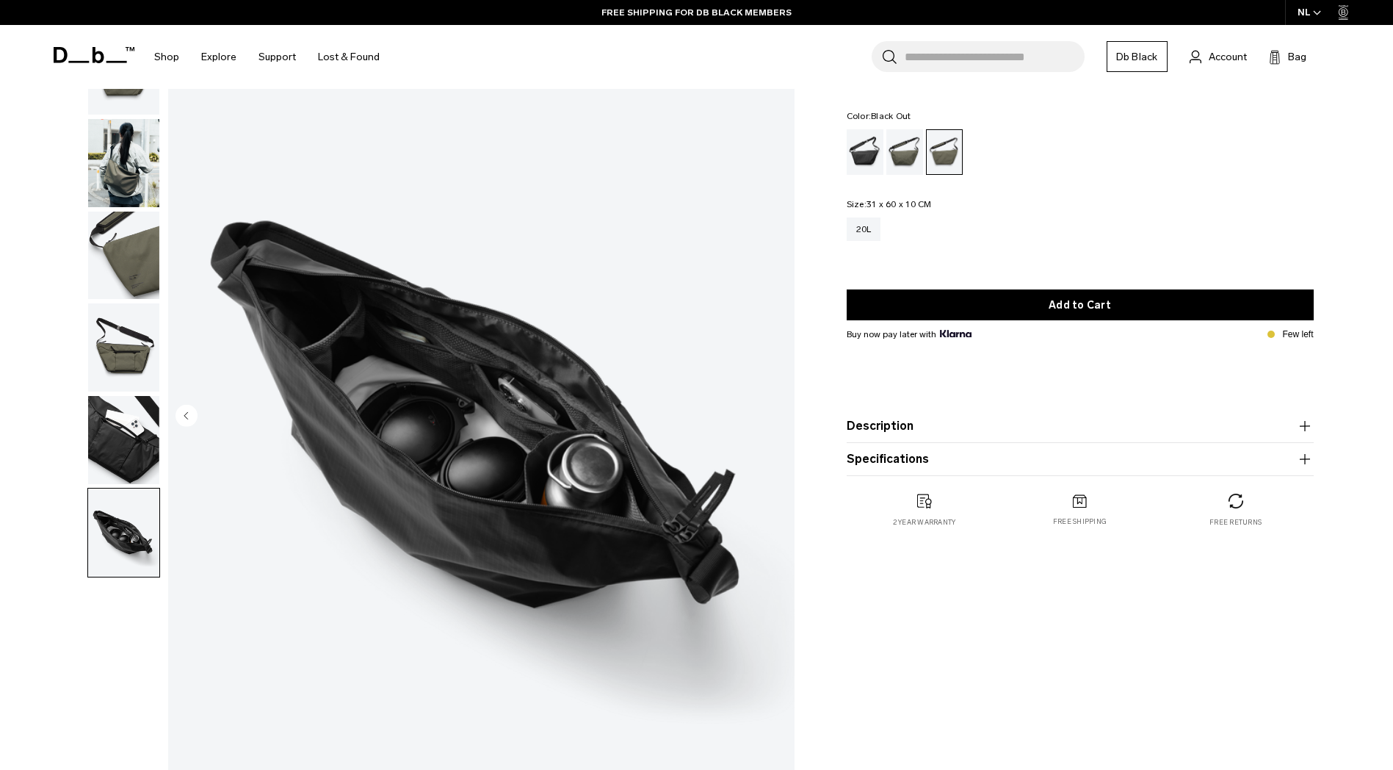
drag, startPoint x: 871, startPoint y: 151, endPoint x: 861, endPoint y: 163, distance: 15.7
click at [871, 151] on div "Black Out" at bounding box center [865, 152] width 37 height 46
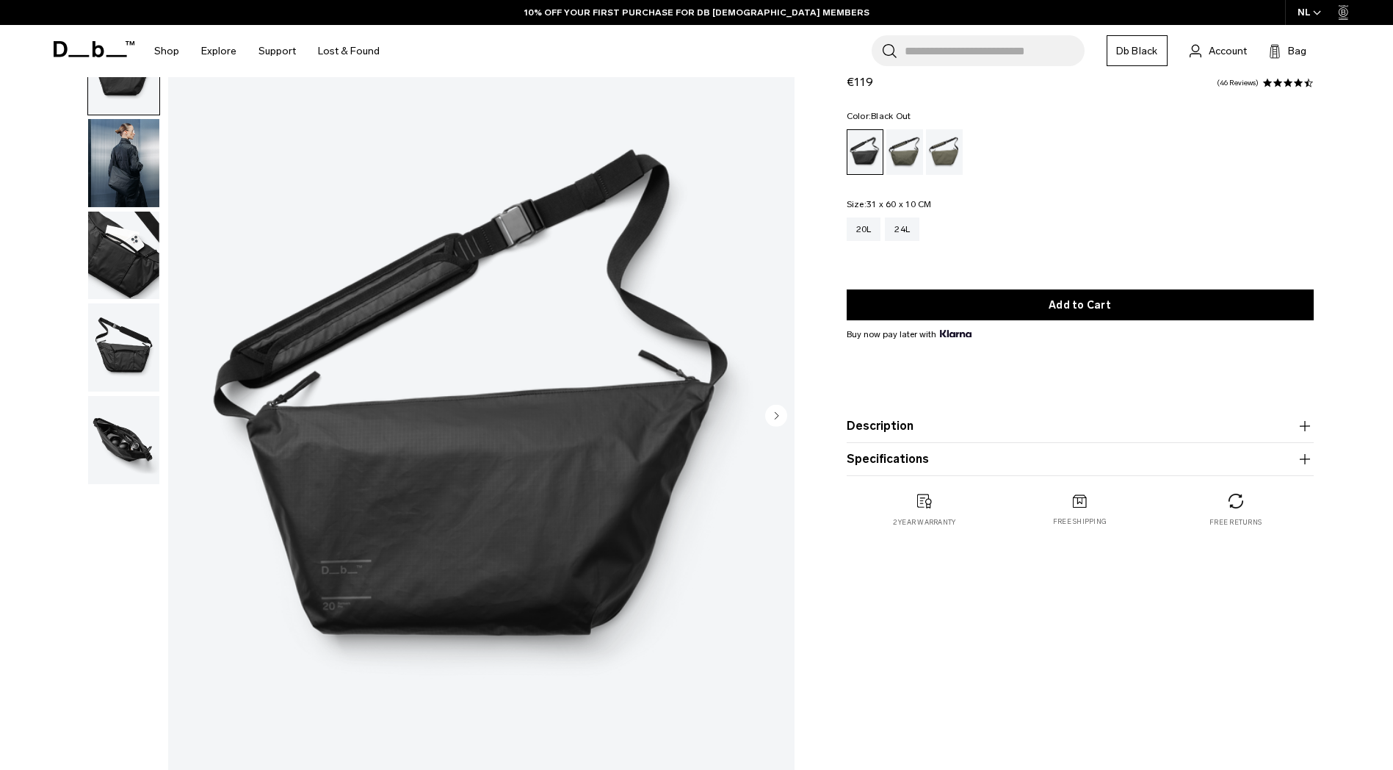
click at [771, 416] on circle "Next slide" at bounding box center [776, 415] width 22 height 22
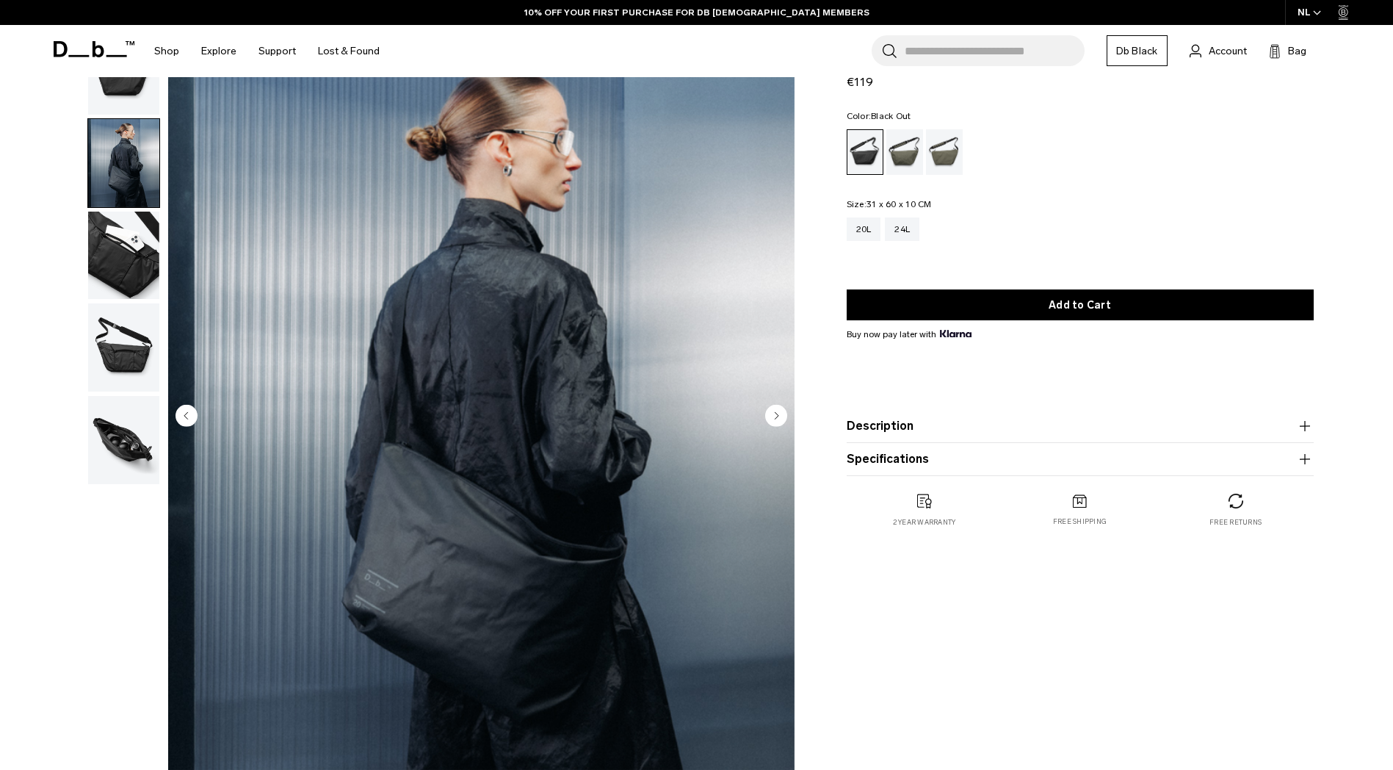
click at [771, 416] on circle "Next slide" at bounding box center [776, 415] width 22 height 22
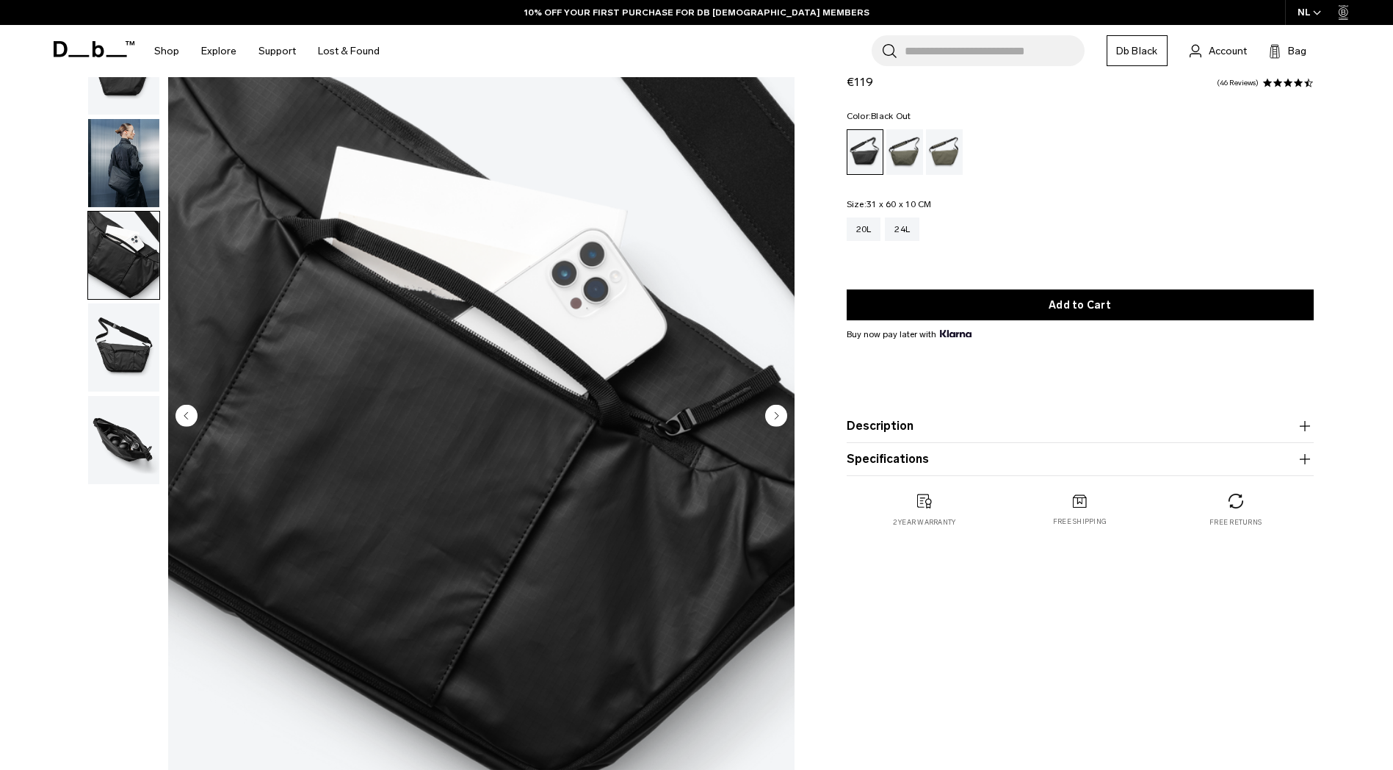
click at [771, 416] on circle "Next slide" at bounding box center [776, 415] width 22 height 22
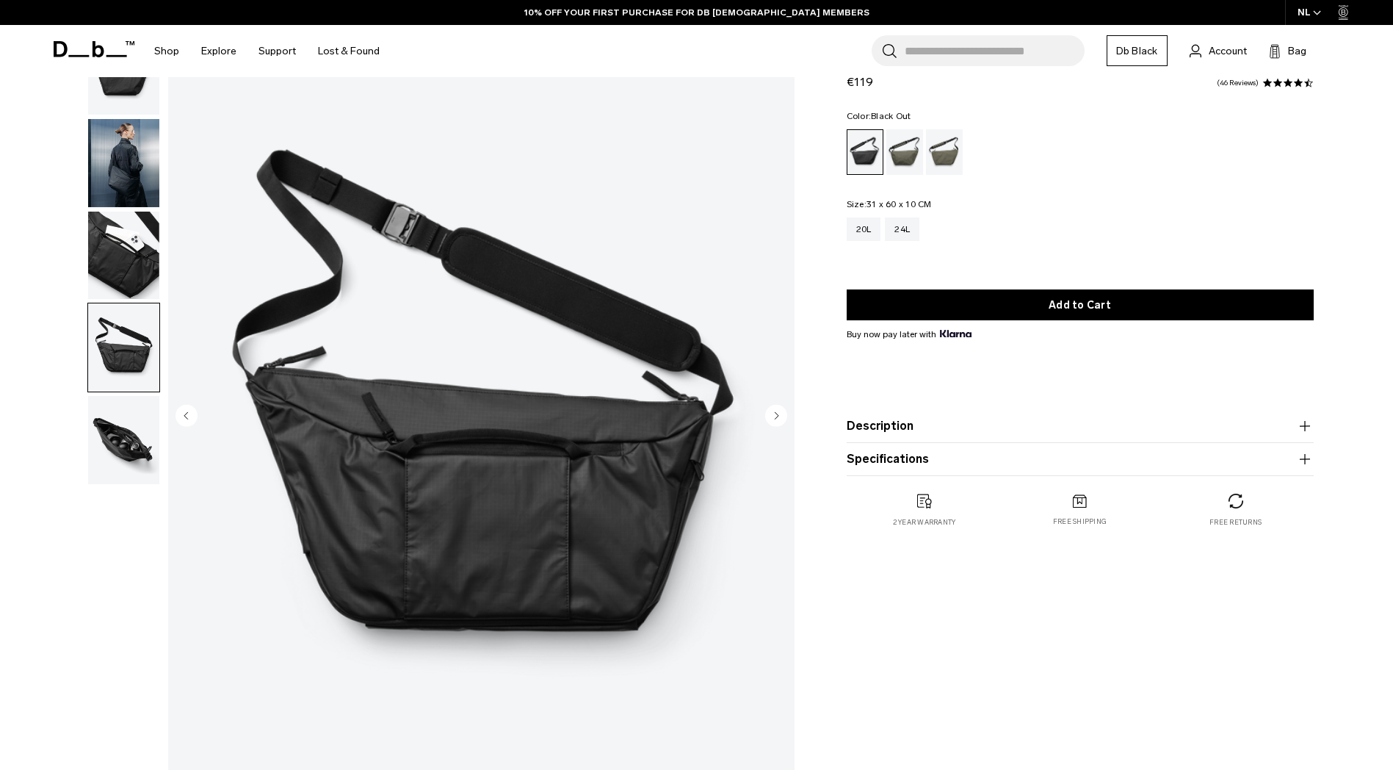
click at [771, 416] on circle "Next slide" at bounding box center [776, 415] width 22 height 22
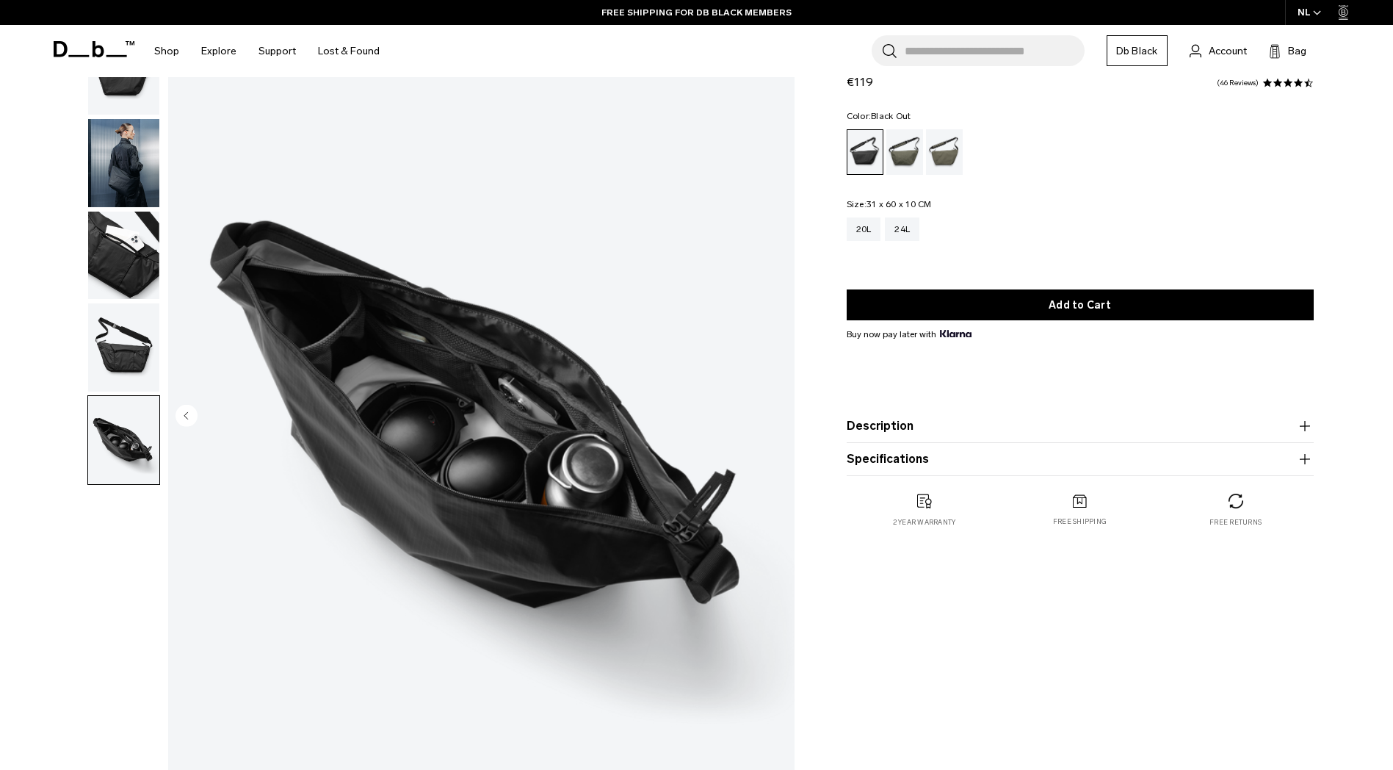
click at [771, 416] on img "5 / 5" at bounding box center [481, 417] width 626 height 782
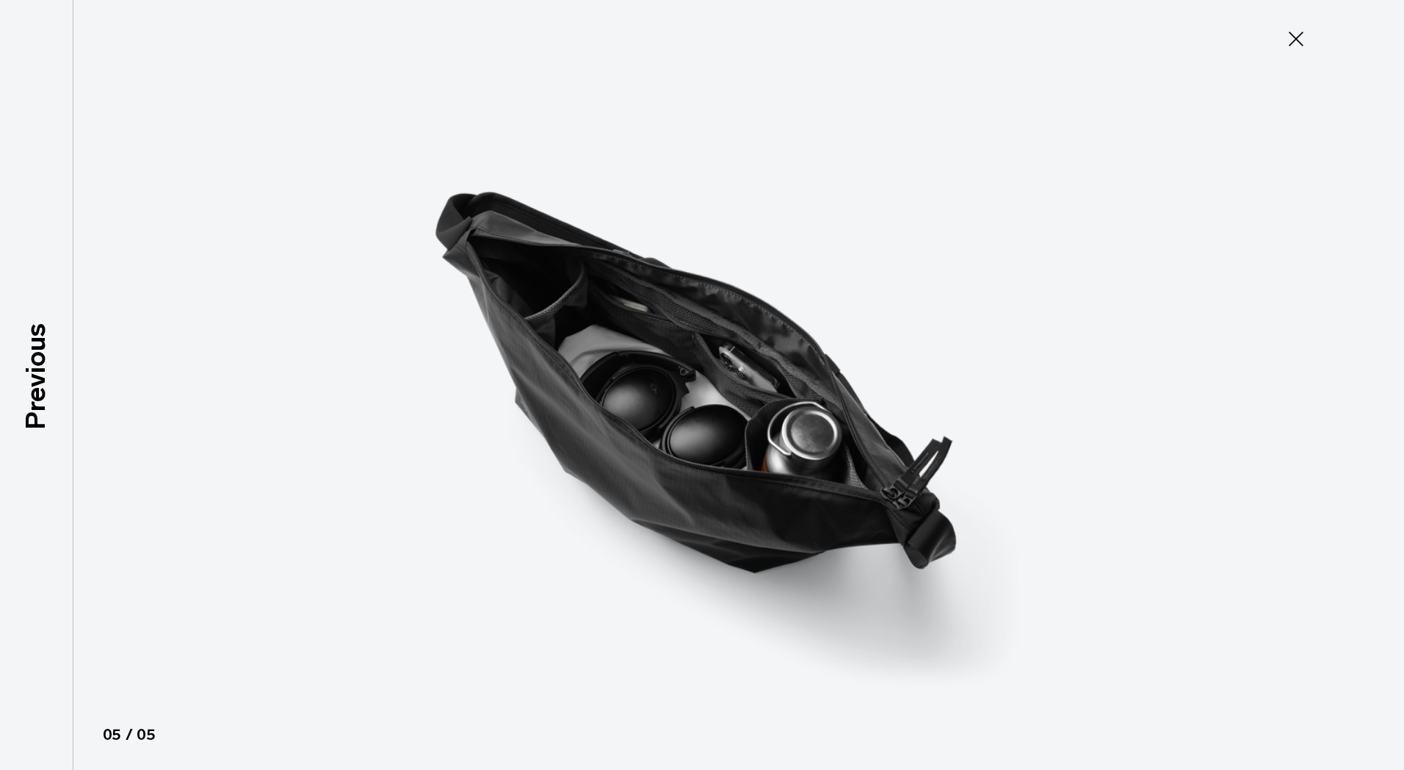
click at [1301, 38] on icon at bounding box center [1295, 38] width 23 height 23
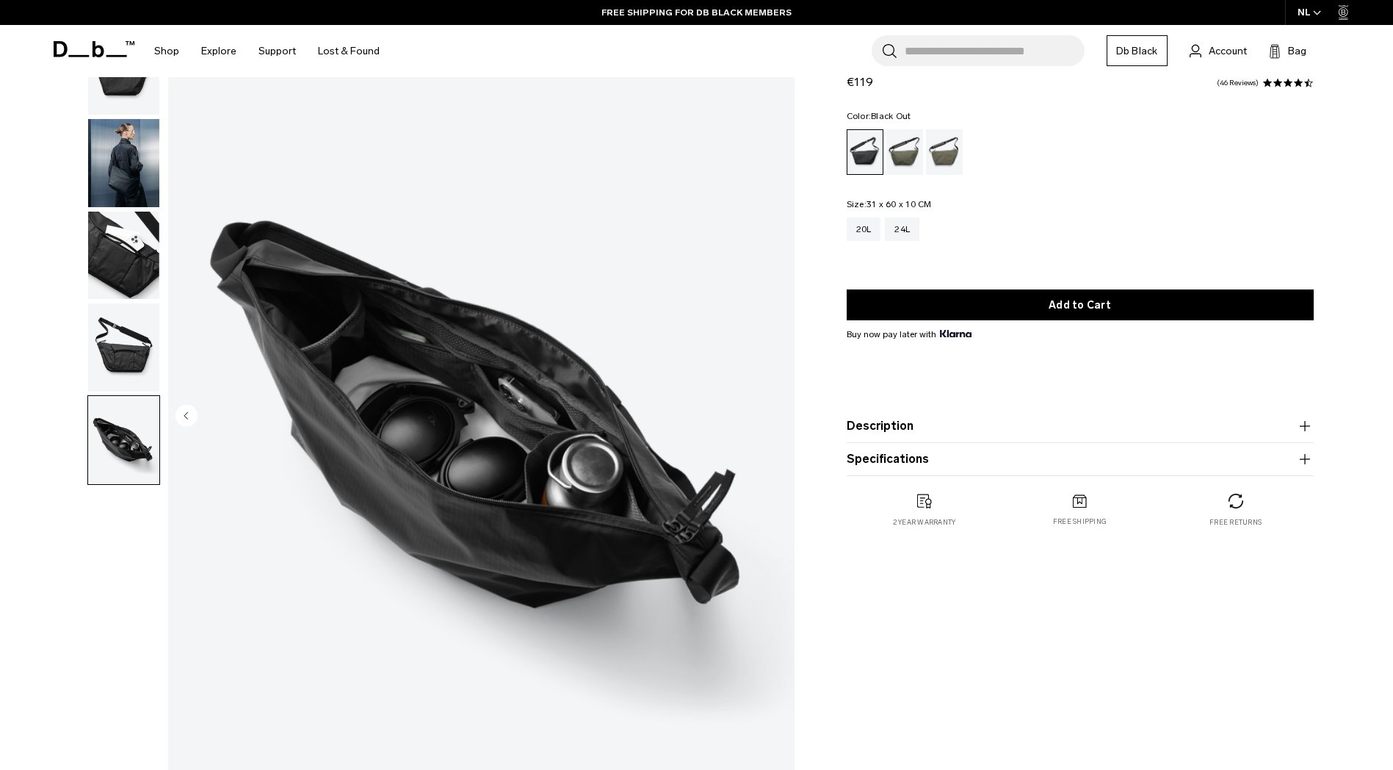
click at [181, 410] on circle "Previous slide" at bounding box center [187, 415] width 22 height 22
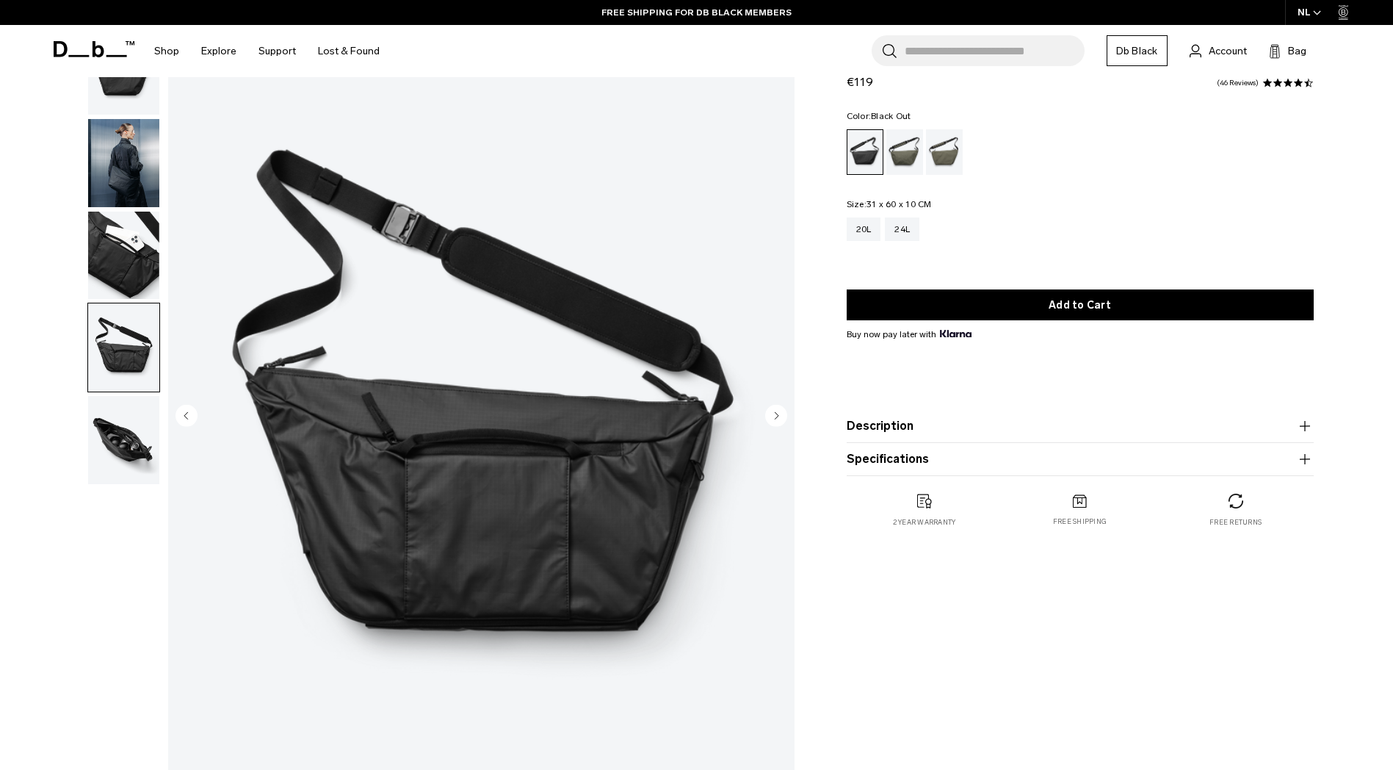
click at [181, 410] on circle "Previous slide" at bounding box center [187, 415] width 22 height 22
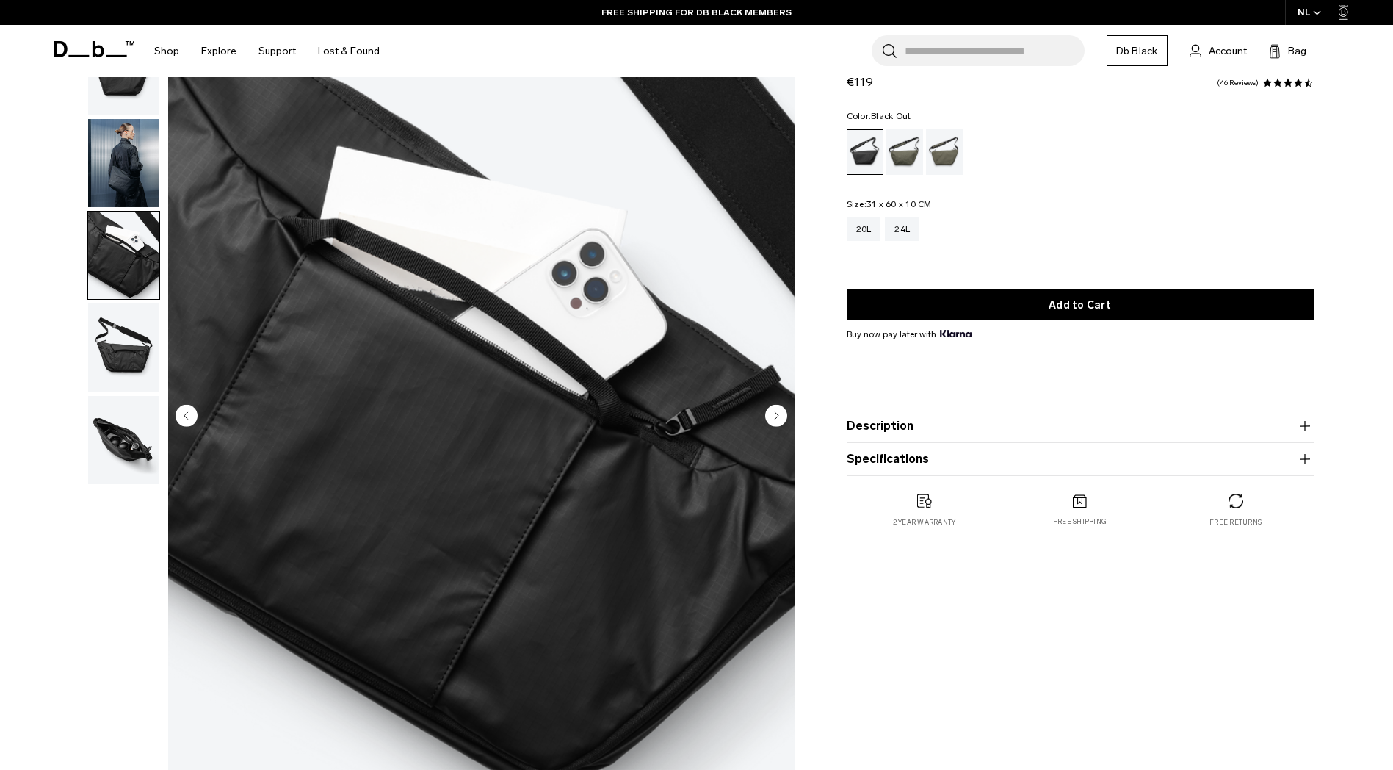
click at [181, 410] on circle "Previous slide" at bounding box center [187, 415] width 22 height 22
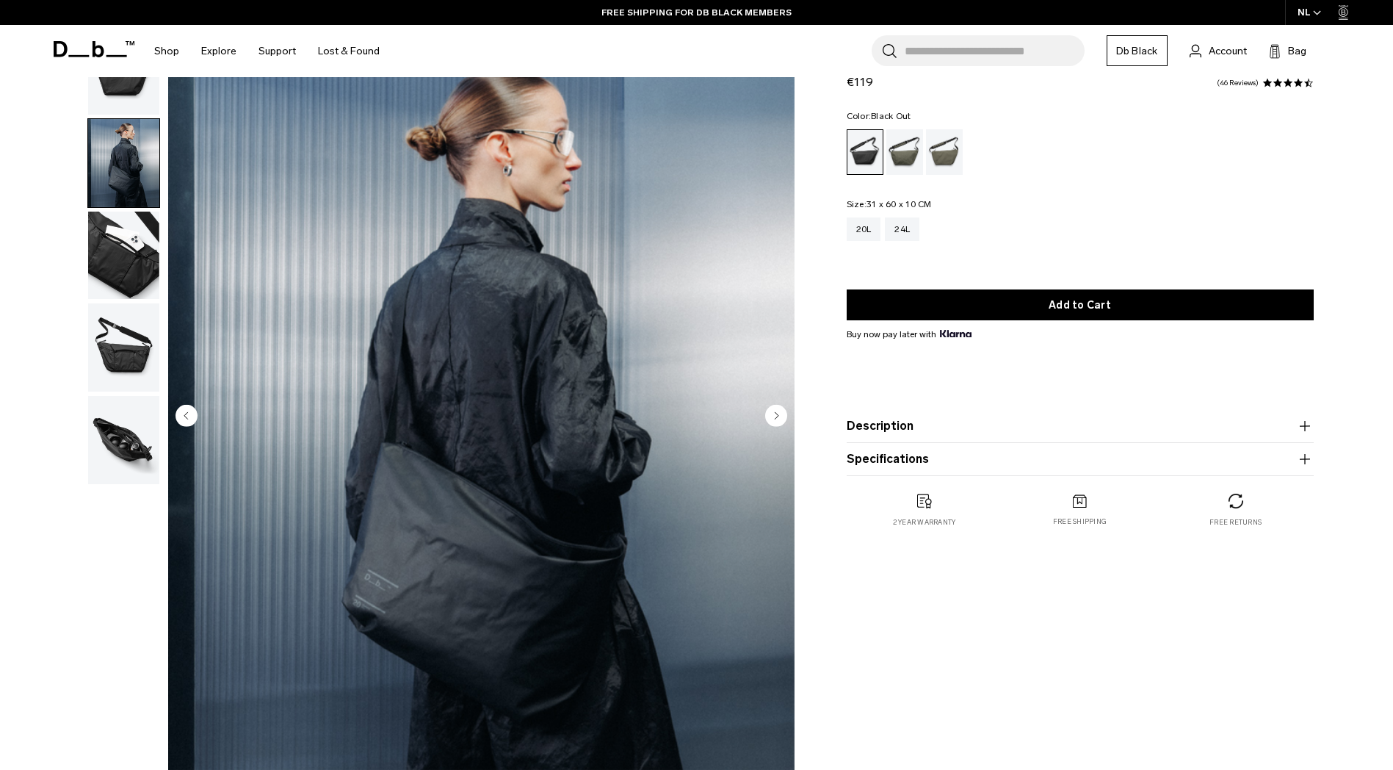
click at [181, 410] on circle "Previous slide" at bounding box center [187, 415] width 22 height 22
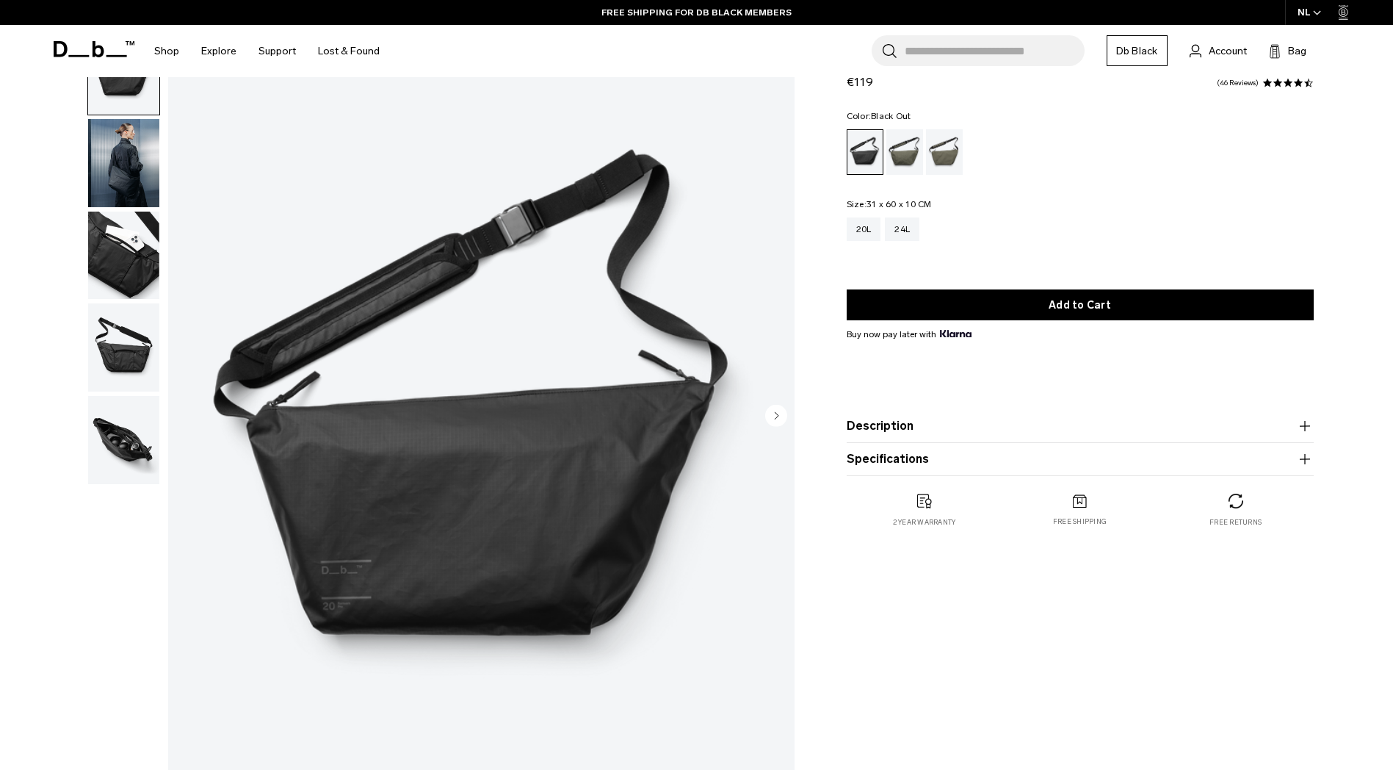
click at [181, 410] on img "1 / 5" at bounding box center [481, 417] width 626 height 782
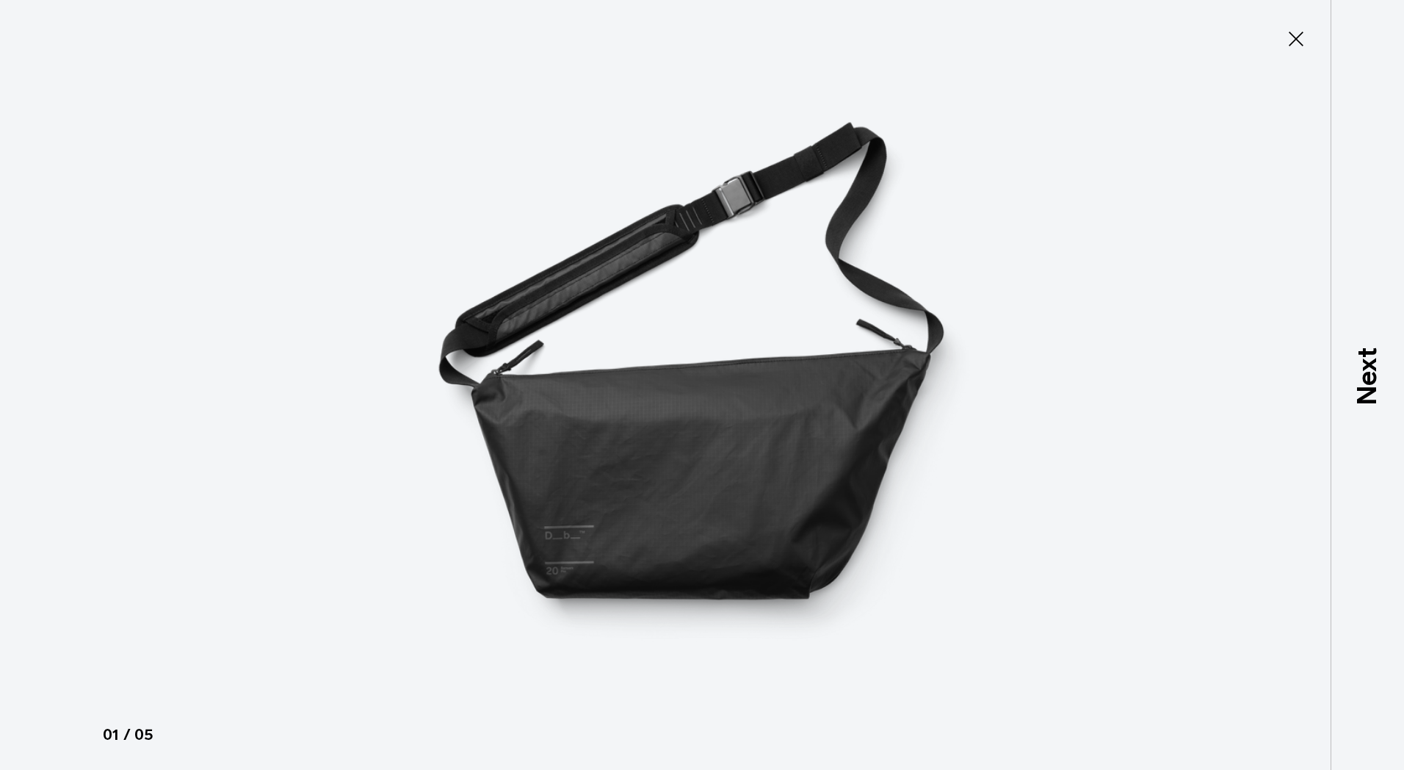
click at [1287, 47] on icon at bounding box center [1295, 38] width 23 height 23
